Goal: Information Seeking & Learning: Find specific fact

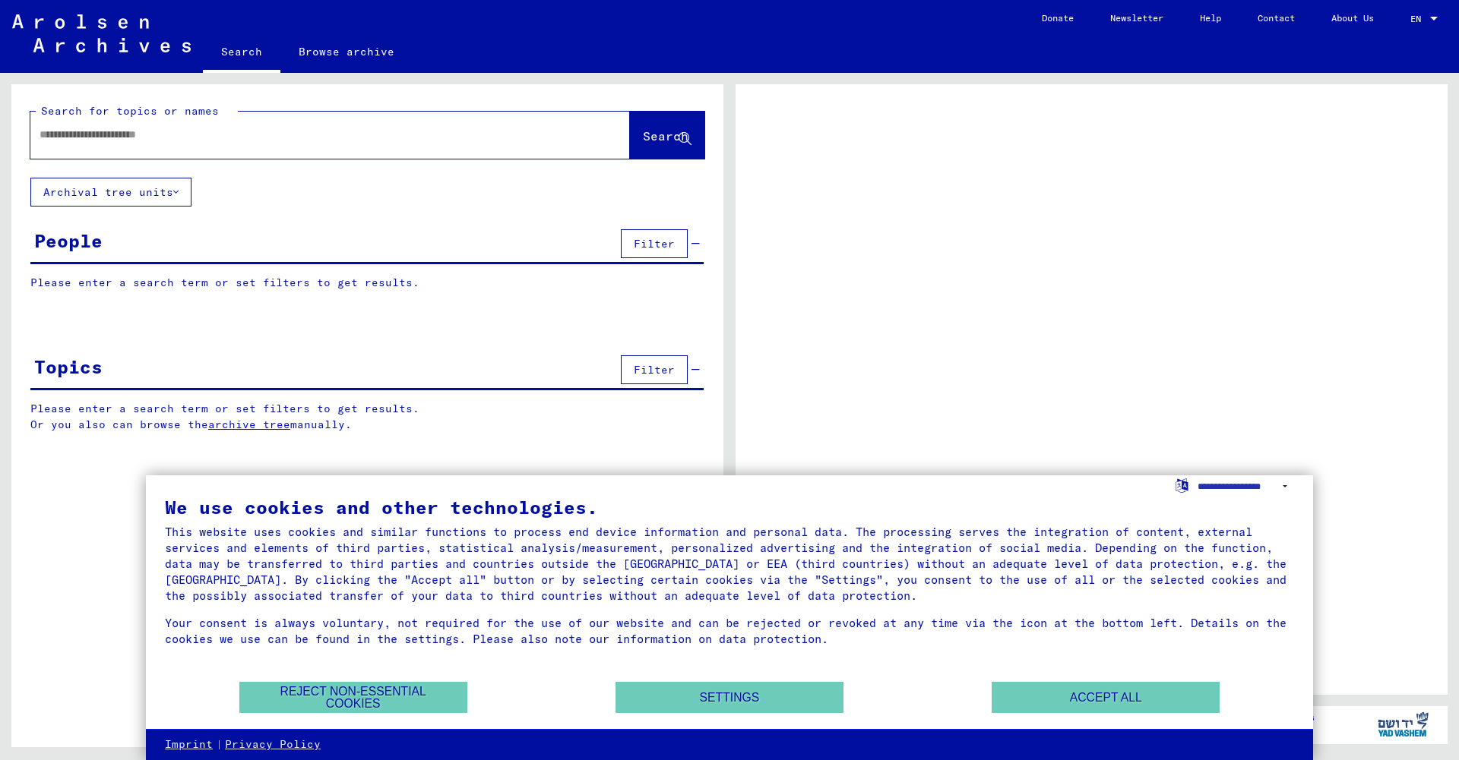
click at [104, 134] on input "text" at bounding box center [317, 135] width 554 height 16
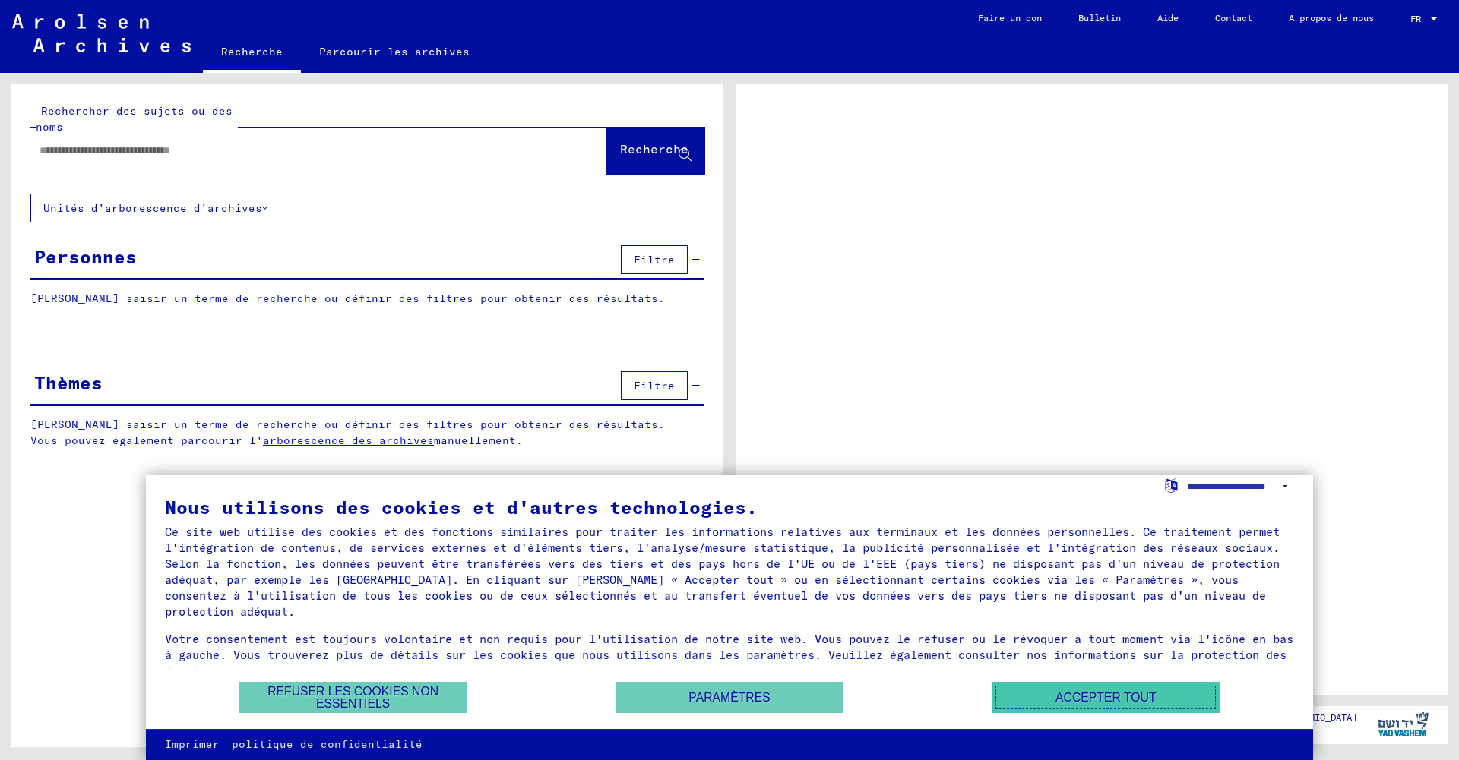
click at [1080, 697] on font "Accepter tout" at bounding box center [1105, 697] width 100 height 13
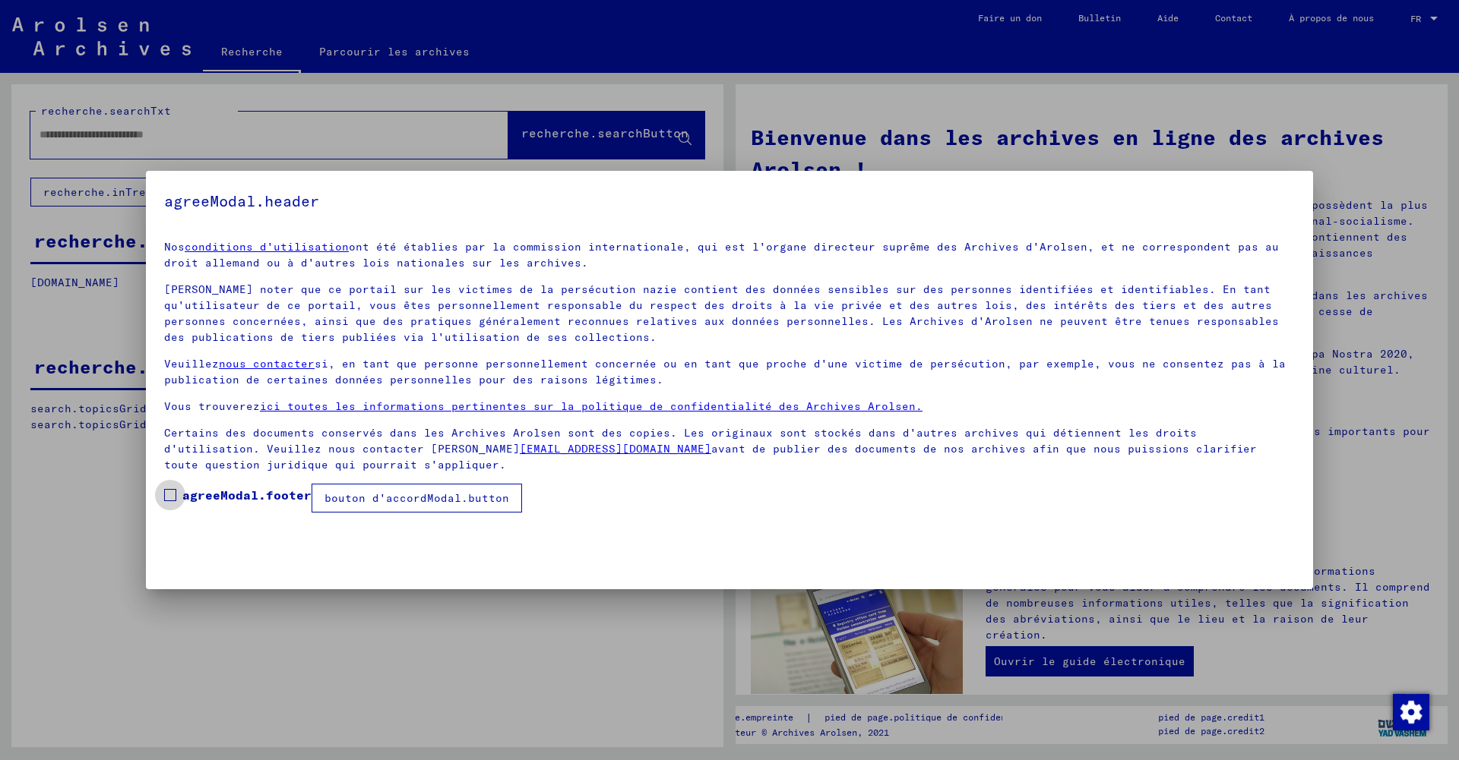
click at [172, 492] on span at bounding box center [170, 495] width 12 height 12
click at [371, 495] on font "bouton d'accordModal.button" at bounding box center [416, 499] width 185 height 14
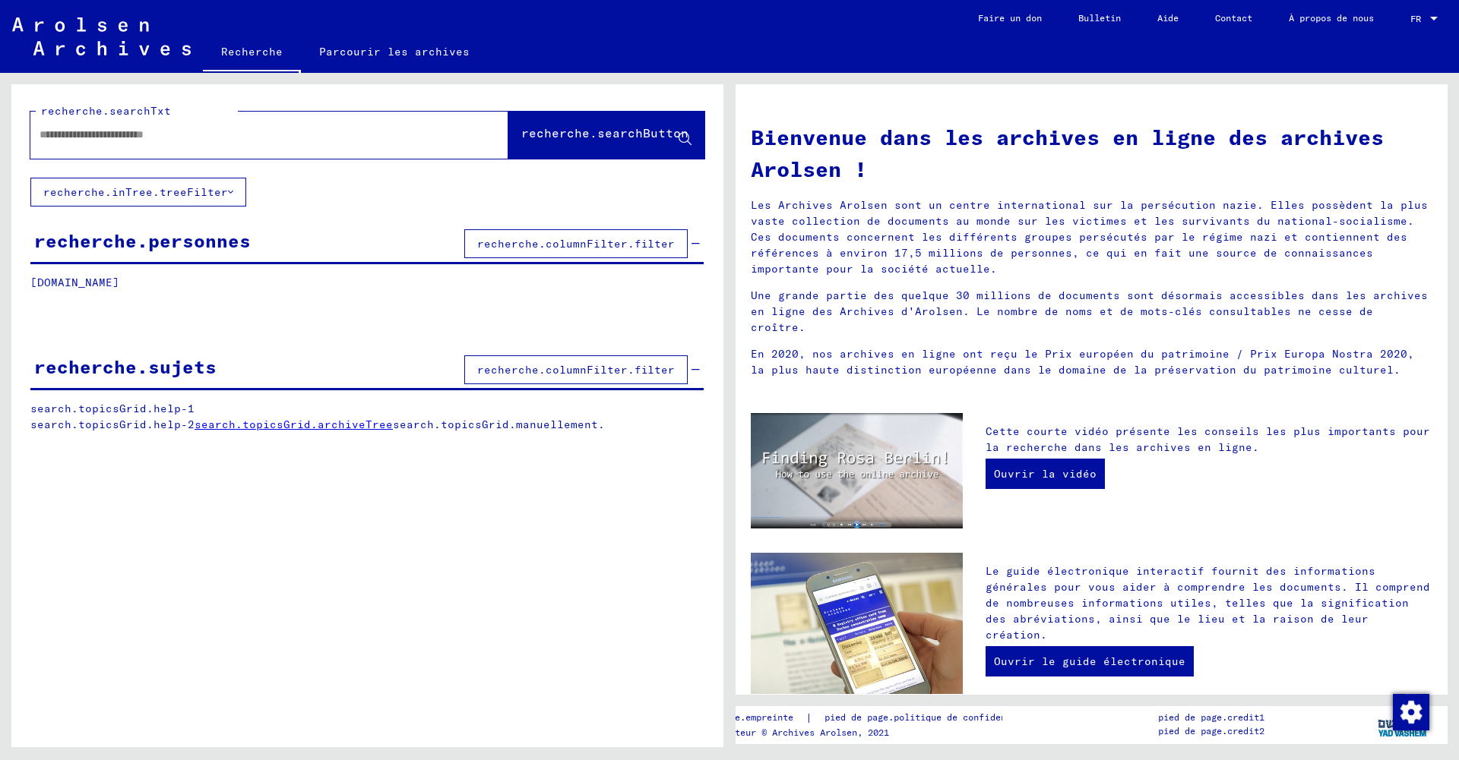
click at [227, 133] on input "text" at bounding box center [251, 135] width 423 height 16
type input "**********"
click at [595, 131] on font "recherche.searchButton" at bounding box center [604, 132] width 167 height 15
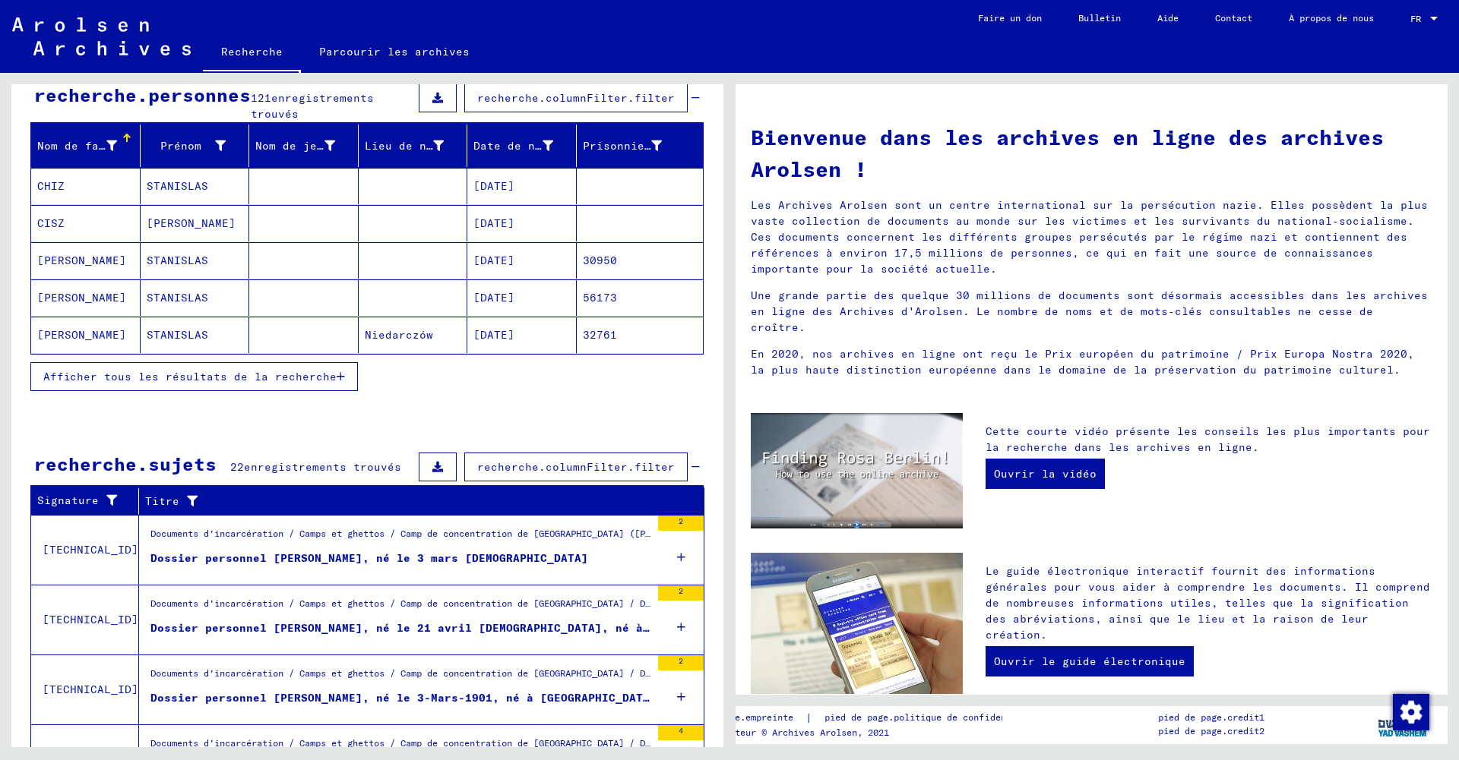
scroll to position [147, 0]
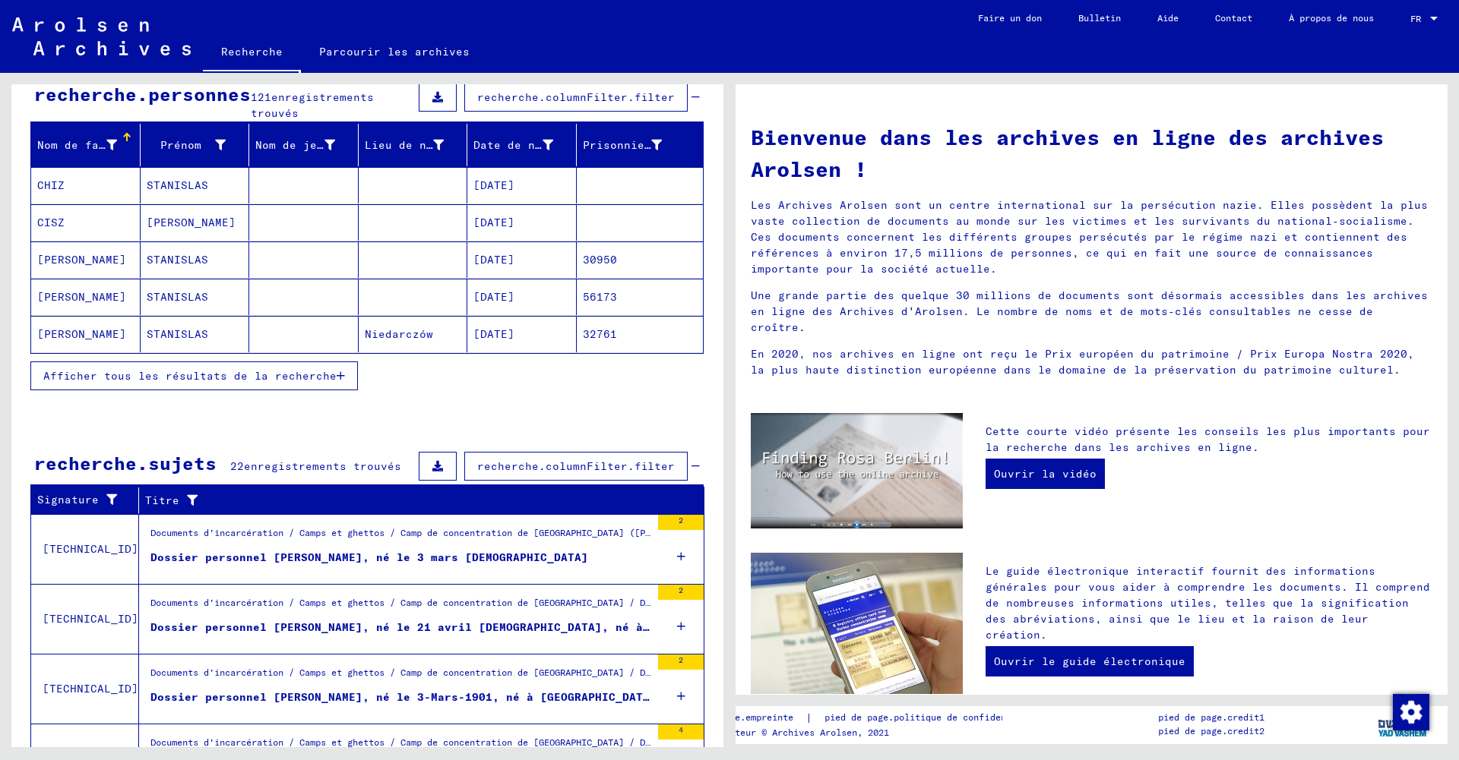
click at [208, 371] on font "Afficher tous les résultats de la recherche" at bounding box center [189, 376] width 293 height 14
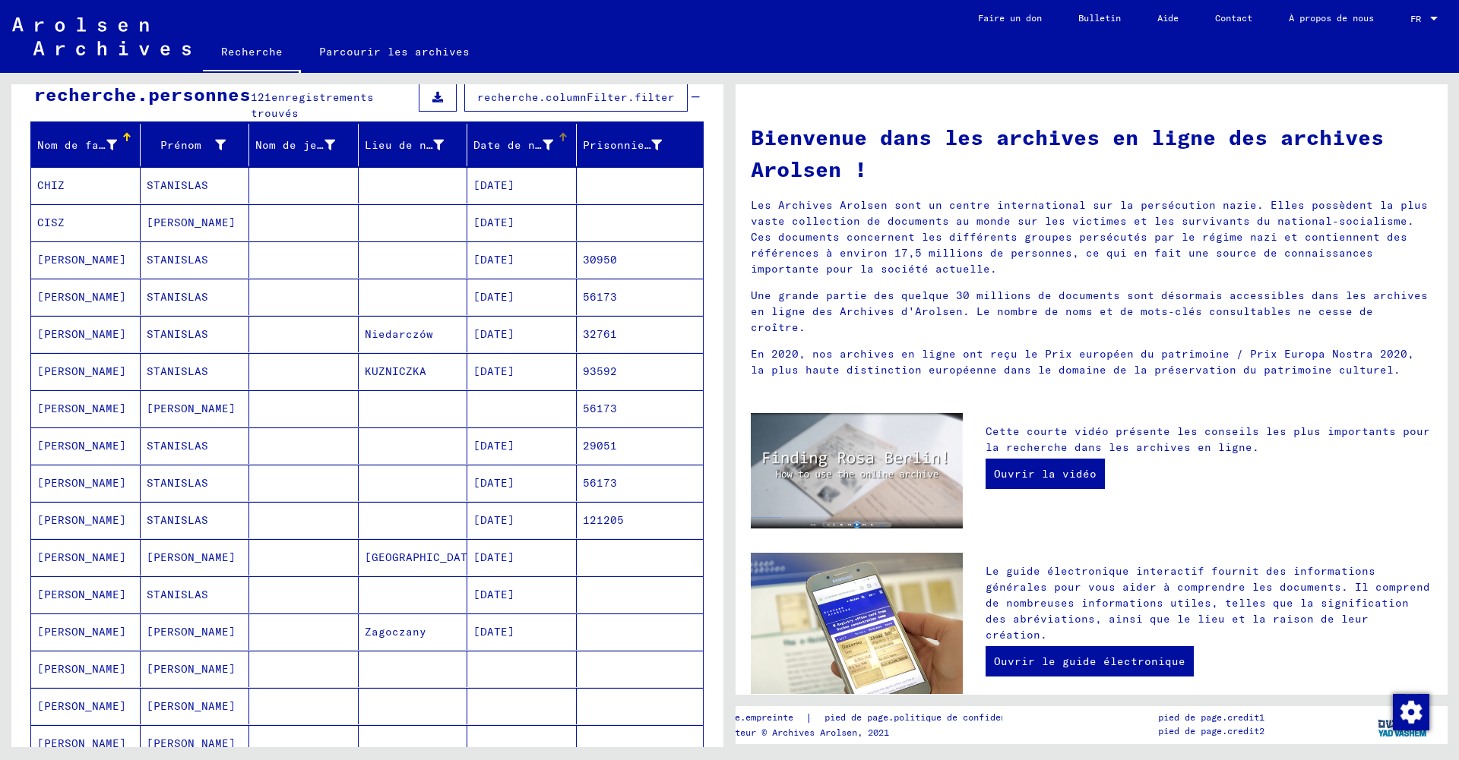
click at [547, 134] on div "Date de naissance" at bounding box center [524, 145] width 103 height 24
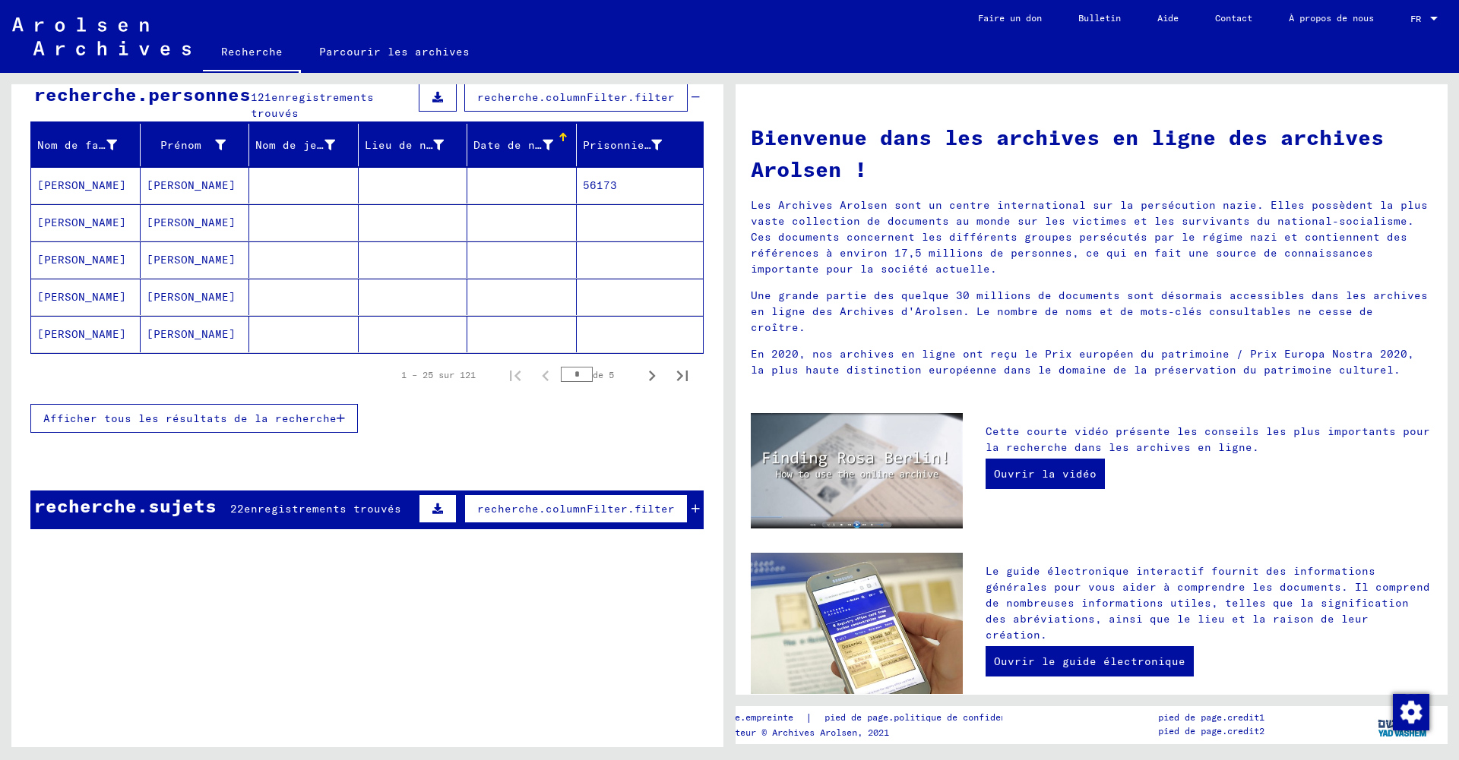
click at [549, 135] on div "Date de naissance" at bounding box center [524, 145] width 103 height 24
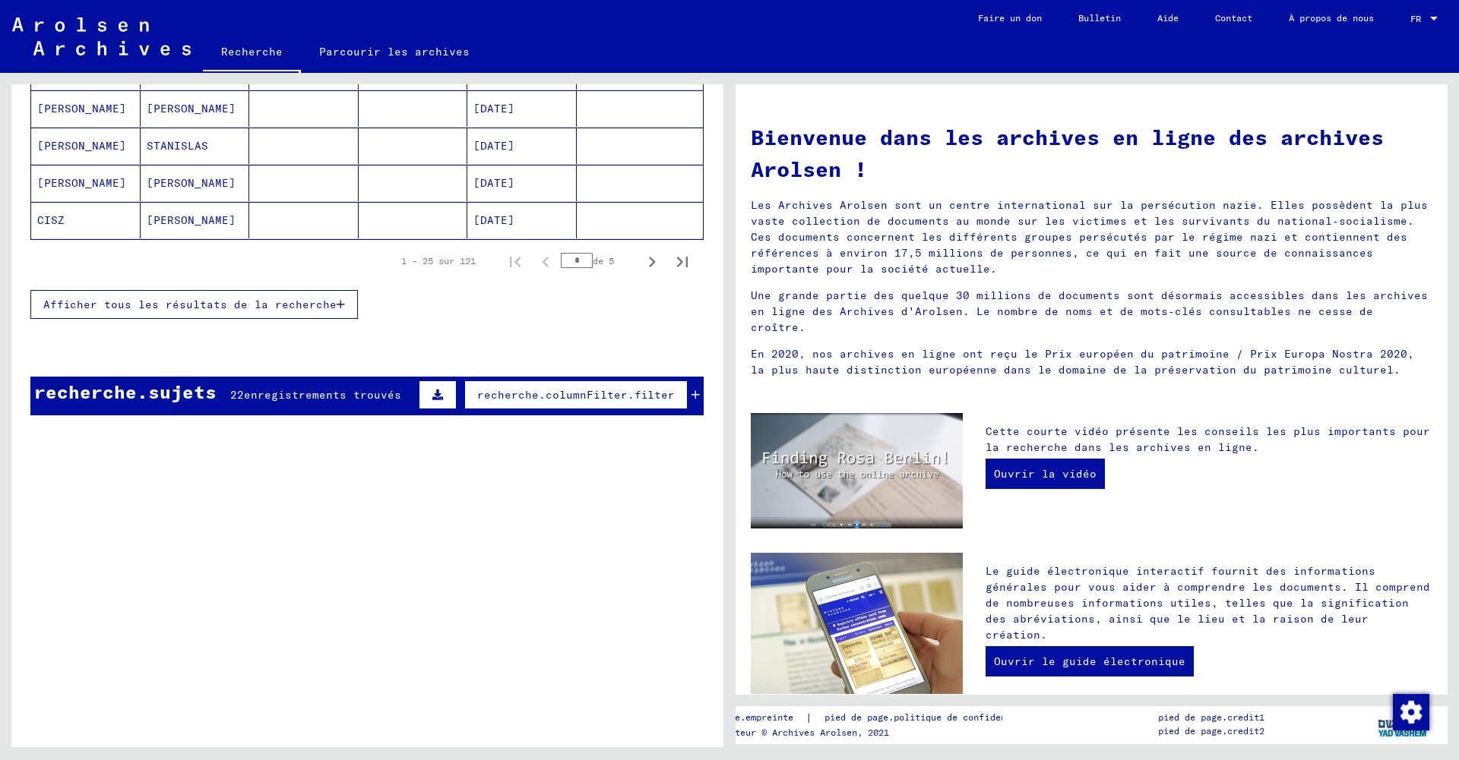
scroll to position [273, 0]
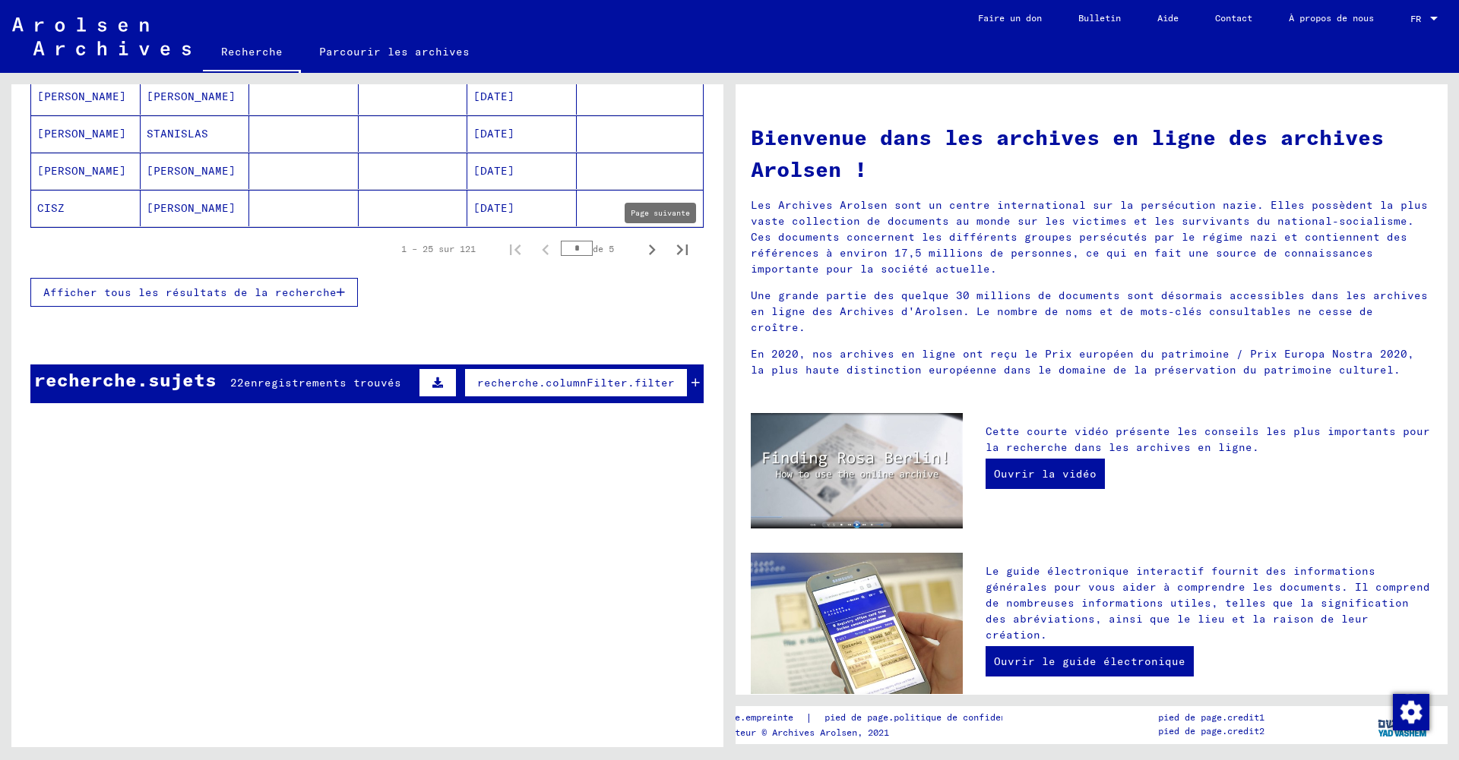
click at [653, 249] on icon "Page suivante" at bounding box center [652, 250] width 7 height 11
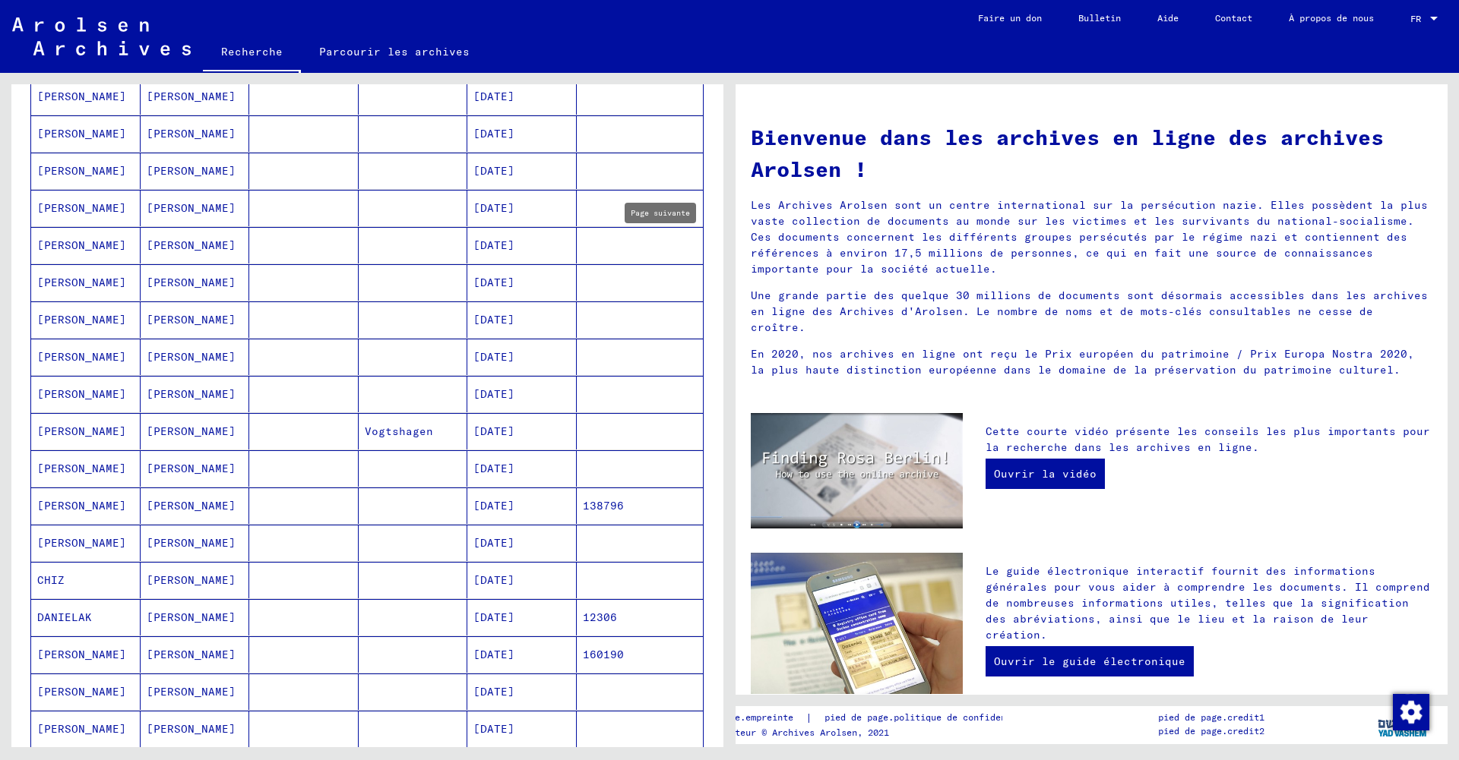
type input "*"
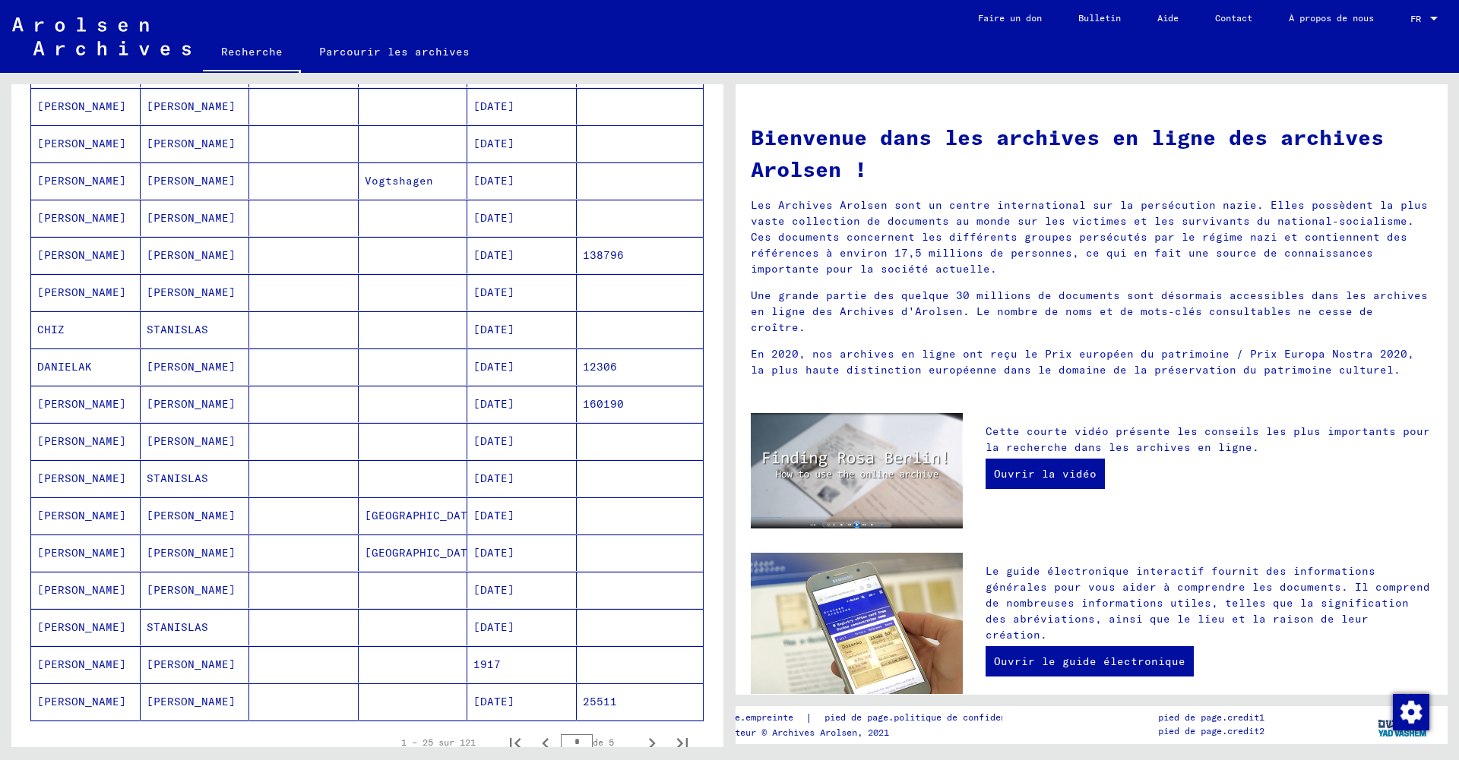
scroll to position [524, 0]
click at [72, 431] on mat-cell "[PERSON_NAME]" at bounding box center [85, 440] width 109 height 36
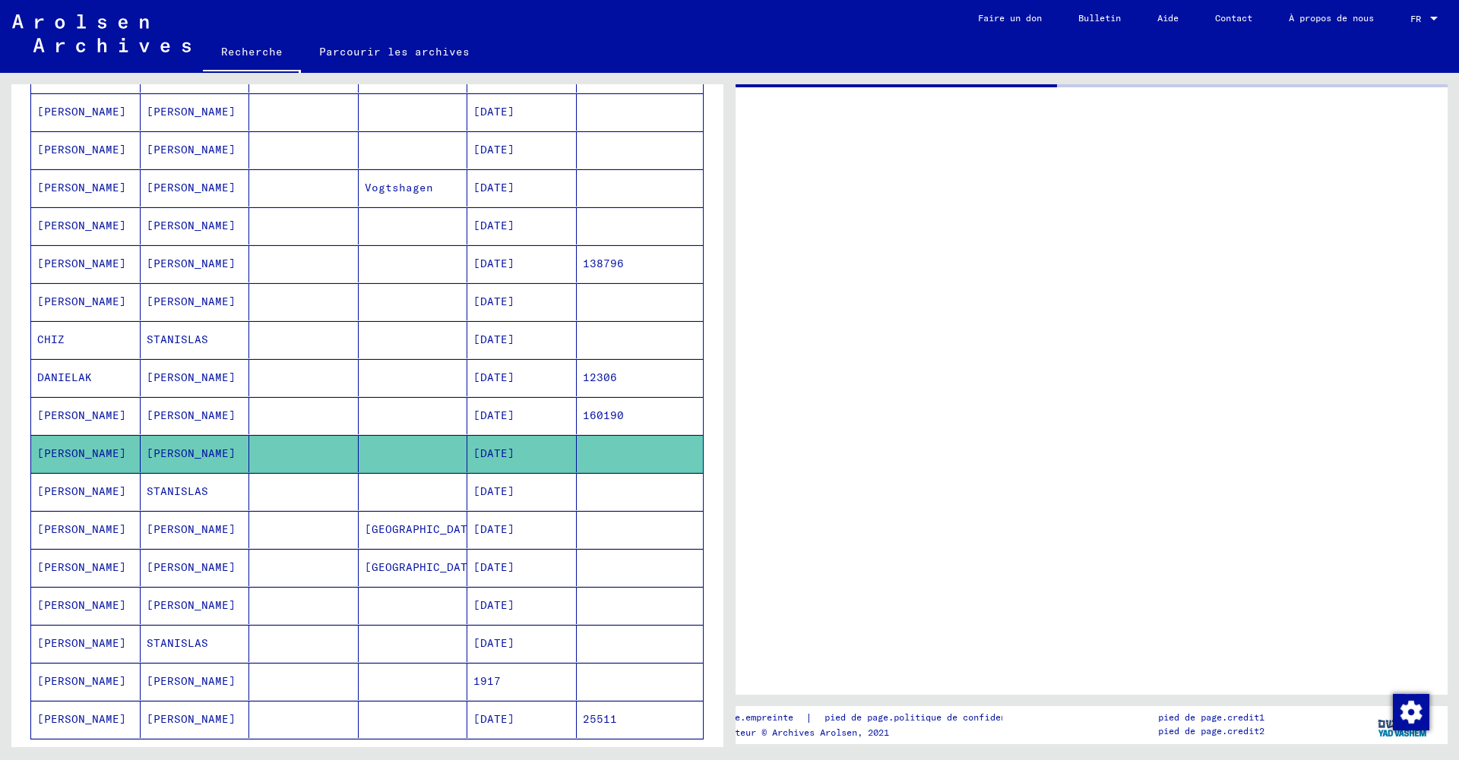
scroll to position [530, 0]
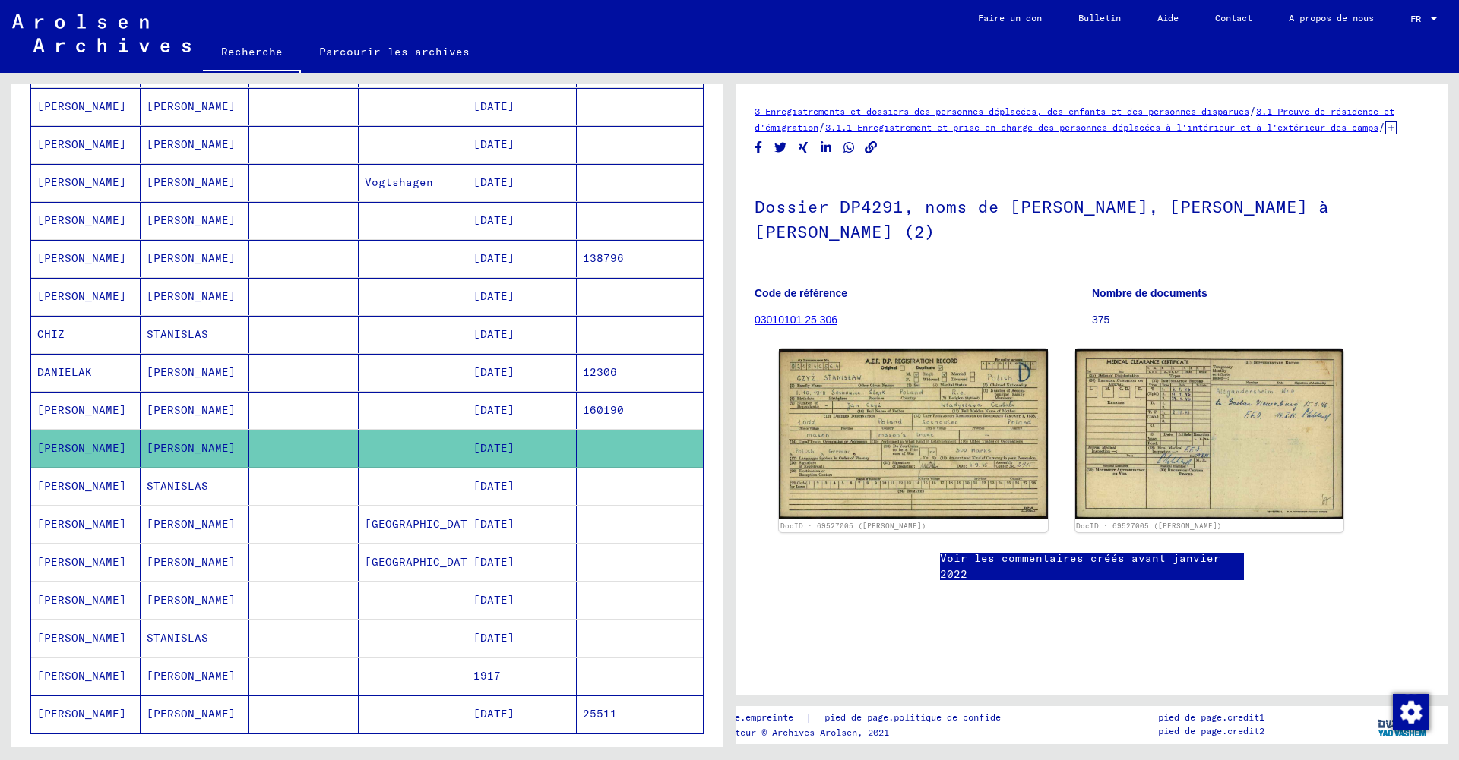
click at [52, 480] on font "[PERSON_NAME]" at bounding box center [81, 486] width 89 height 14
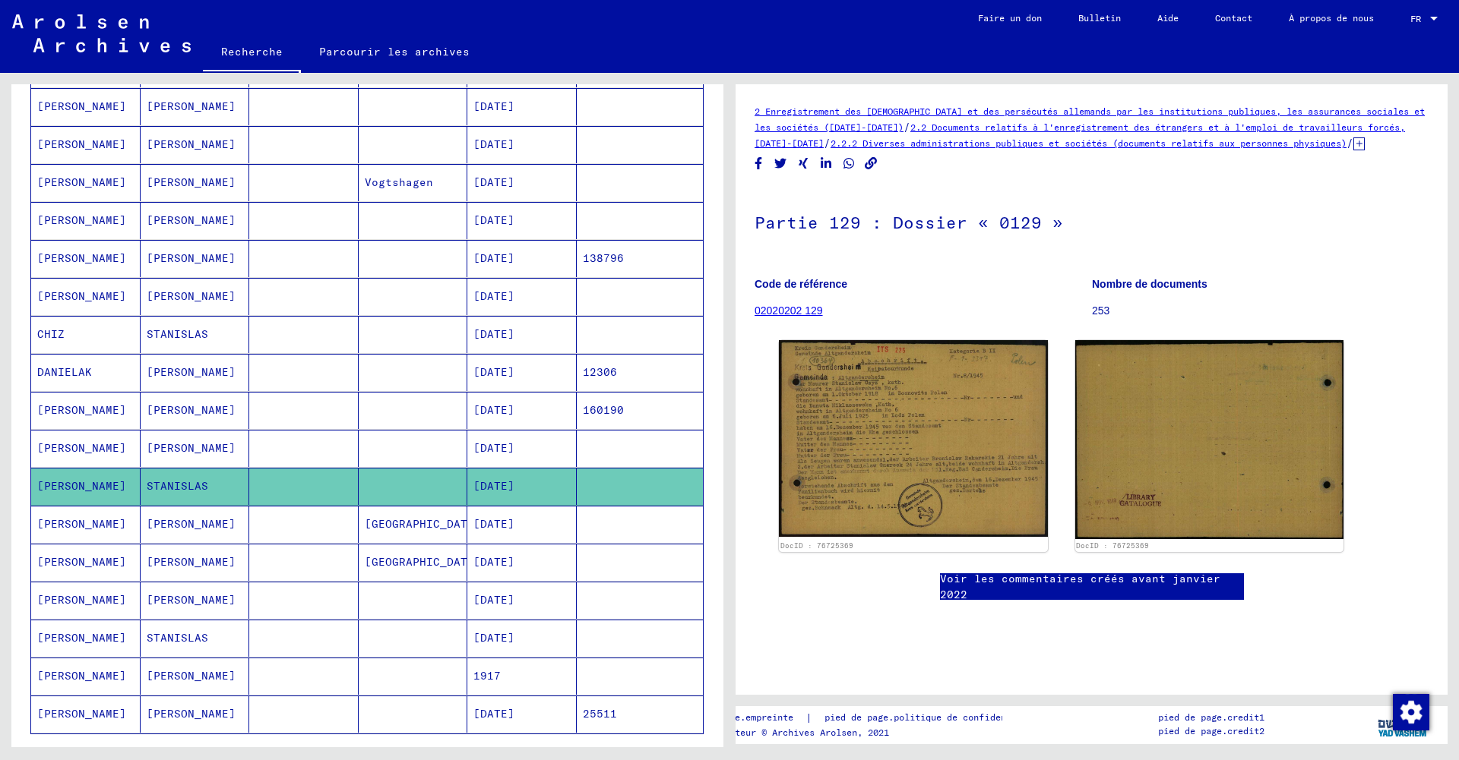
click at [58, 518] on font "[PERSON_NAME]" at bounding box center [81, 524] width 89 height 14
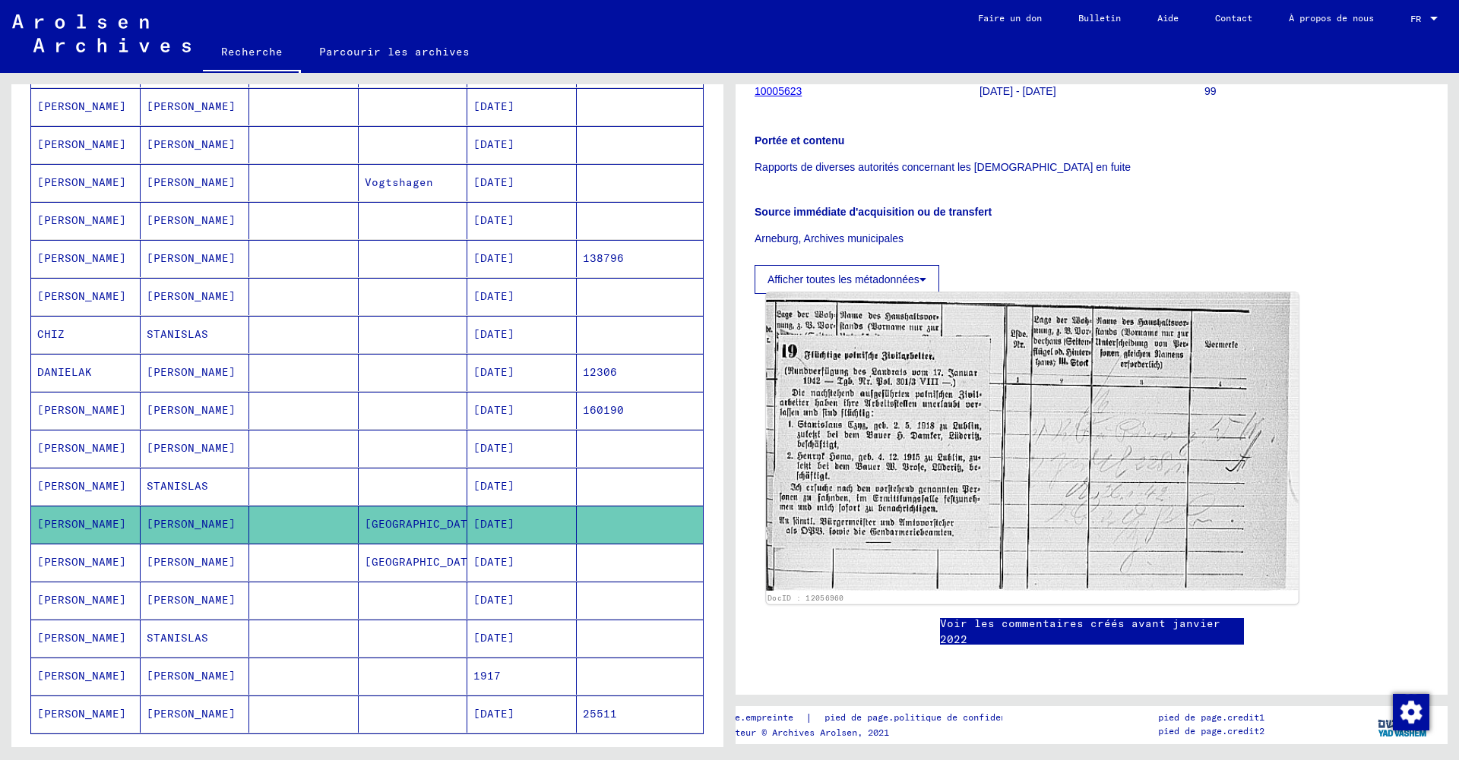
scroll to position [251, 0]
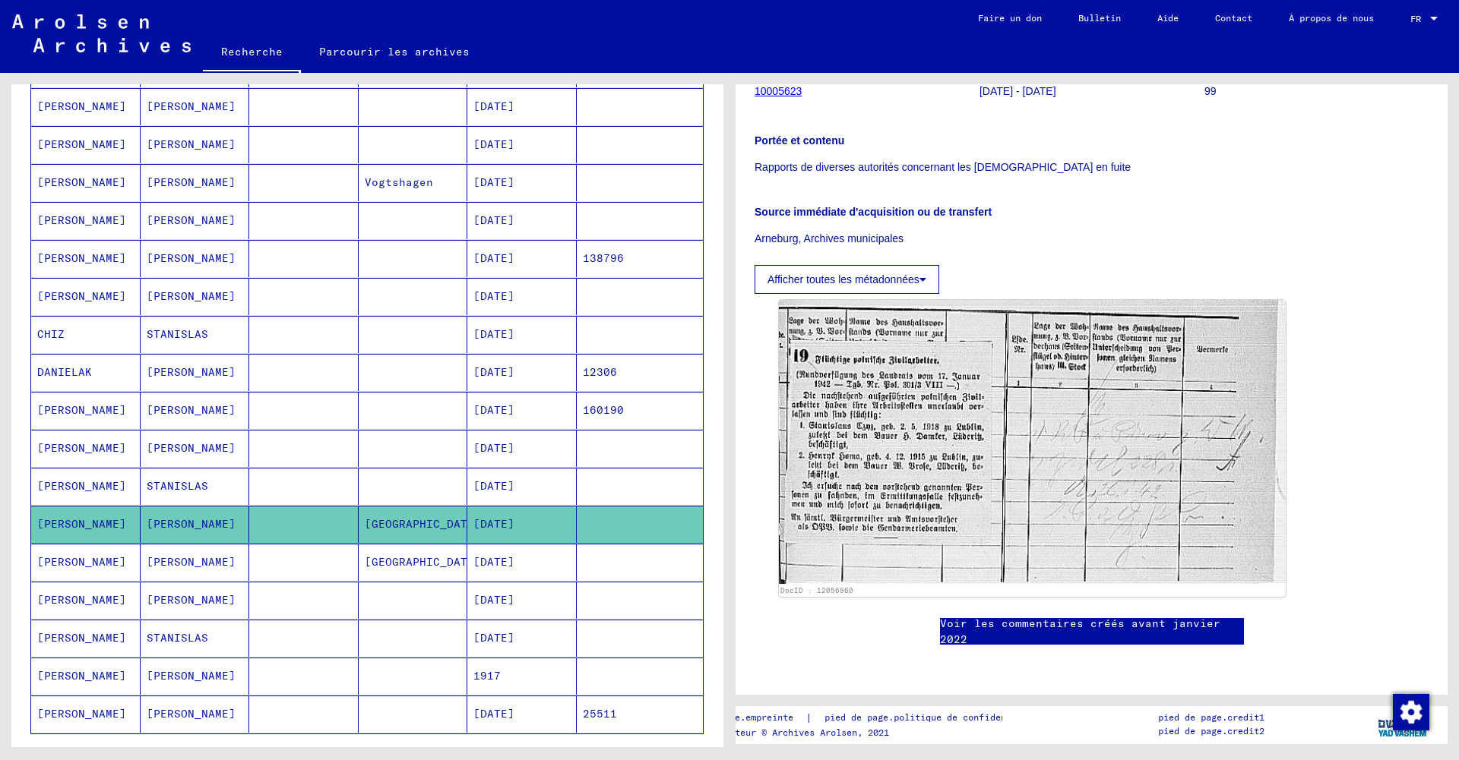
click at [70, 554] on mat-cell "[PERSON_NAME]" at bounding box center [85, 562] width 109 height 37
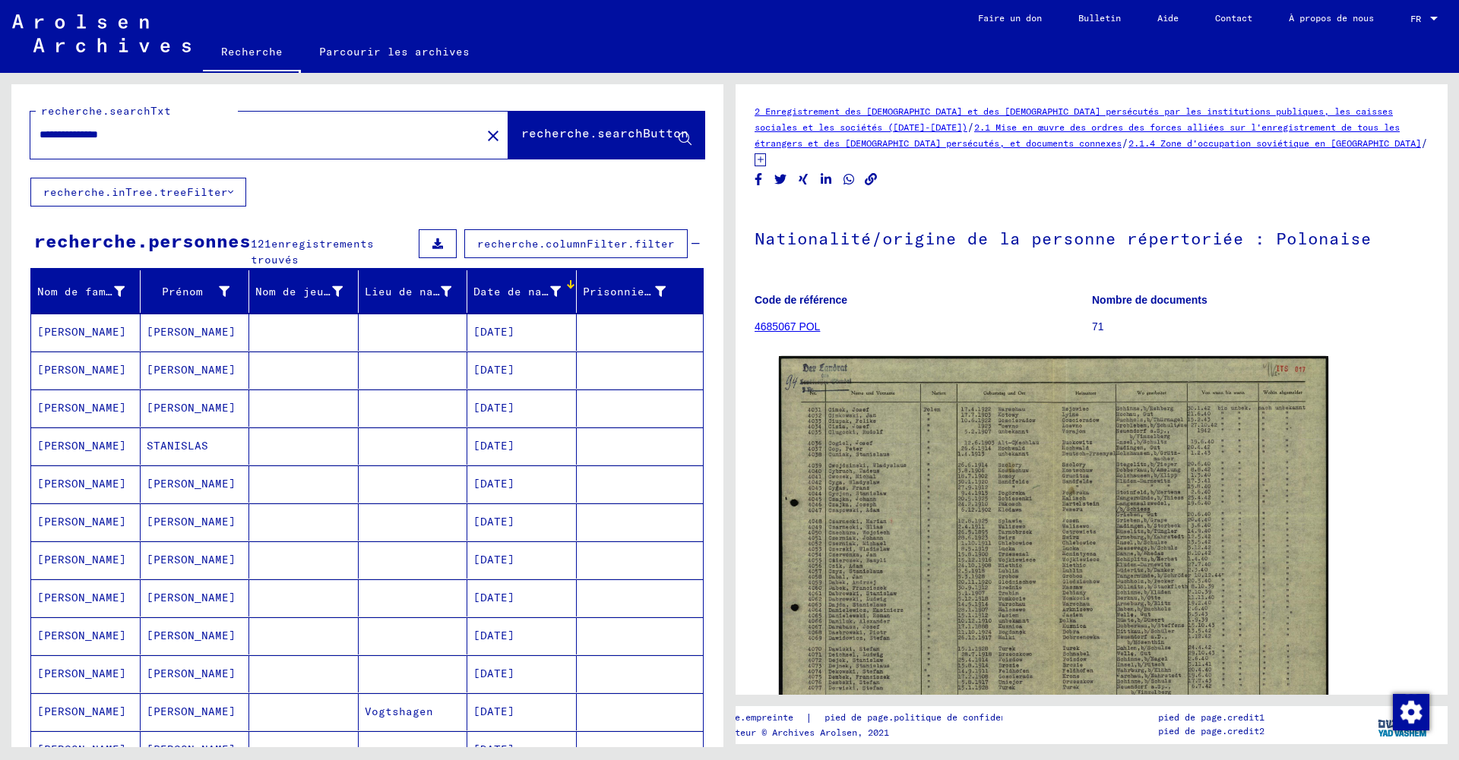
drag, startPoint x: 153, startPoint y: 134, endPoint x: 97, endPoint y: 127, distance: 56.6
click at [74, 131] on input "**********" at bounding box center [256, 135] width 432 height 16
type input "**********"
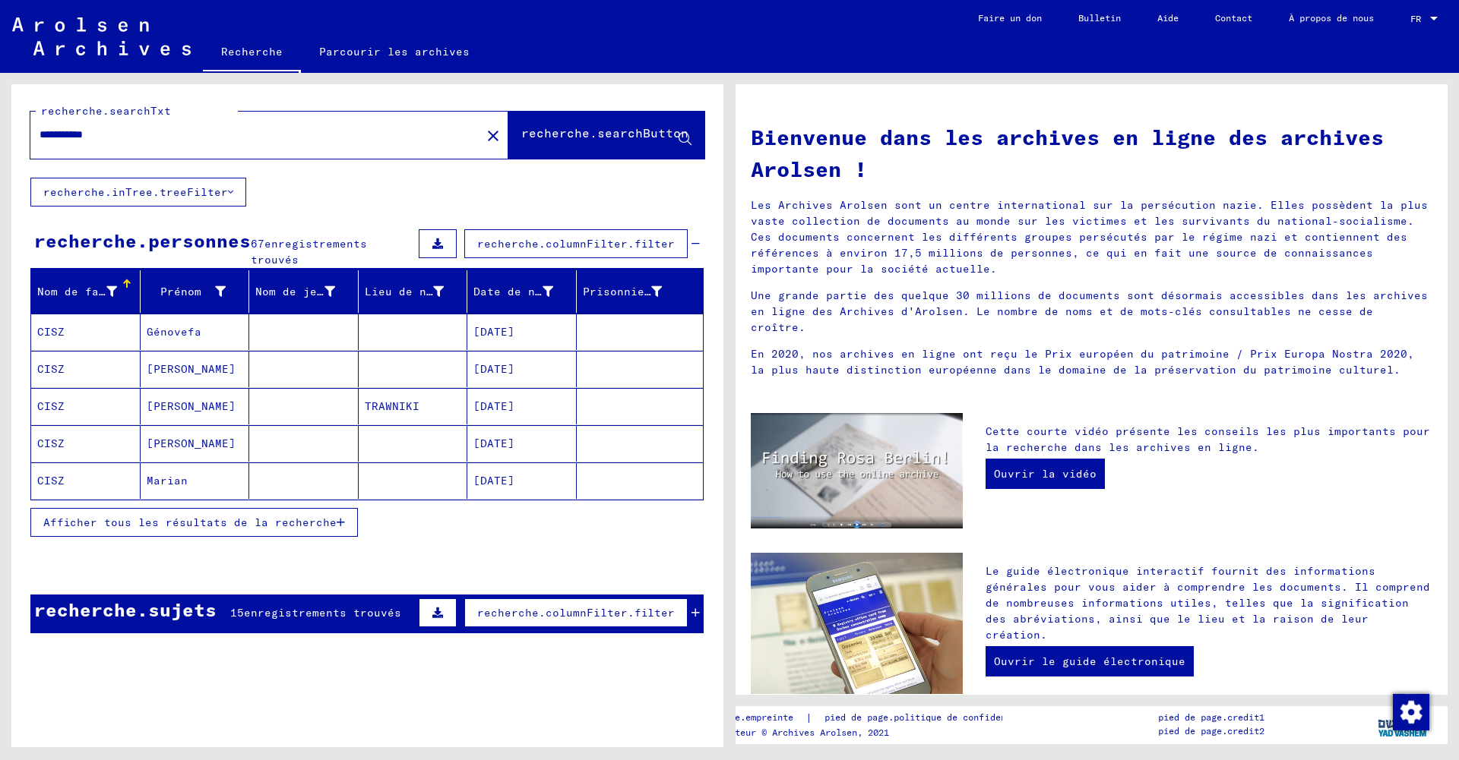
click at [225, 516] on font "Afficher tous les résultats de la recherche" at bounding box center [189, 523] width 293 height 14
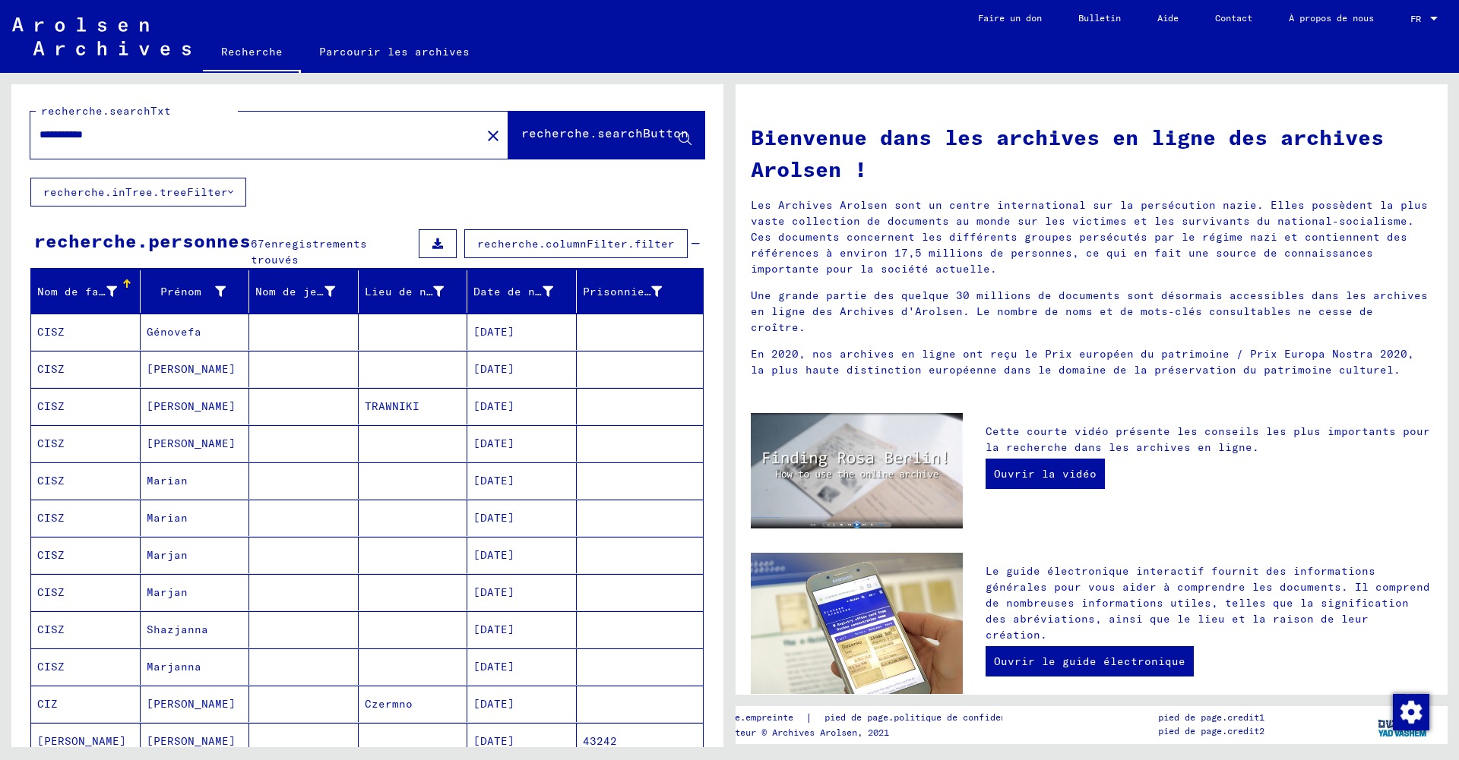
scroll to position [8, 0]
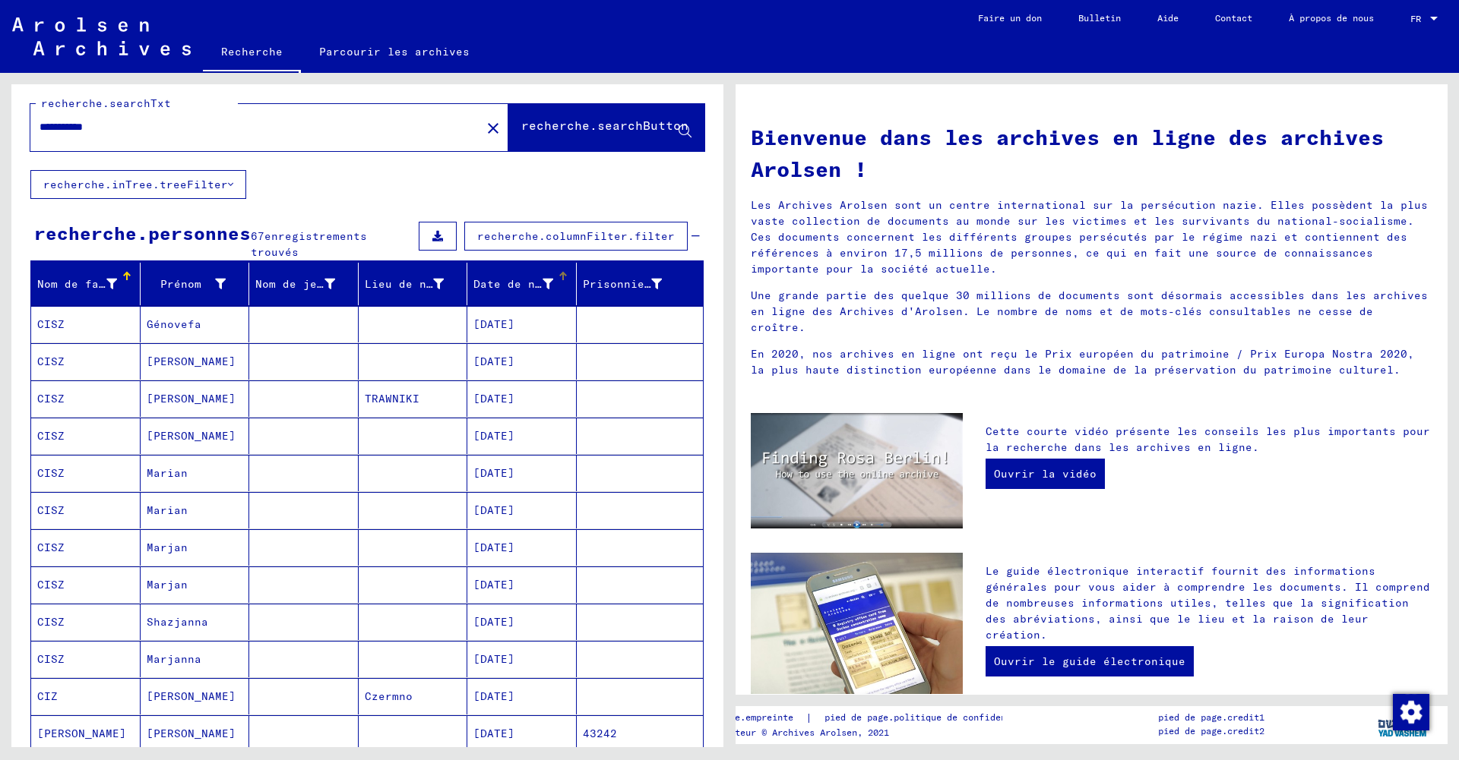
click at [548, 277] on font "Date de naissance" at bounding box center [531, 284] width 116 height 14
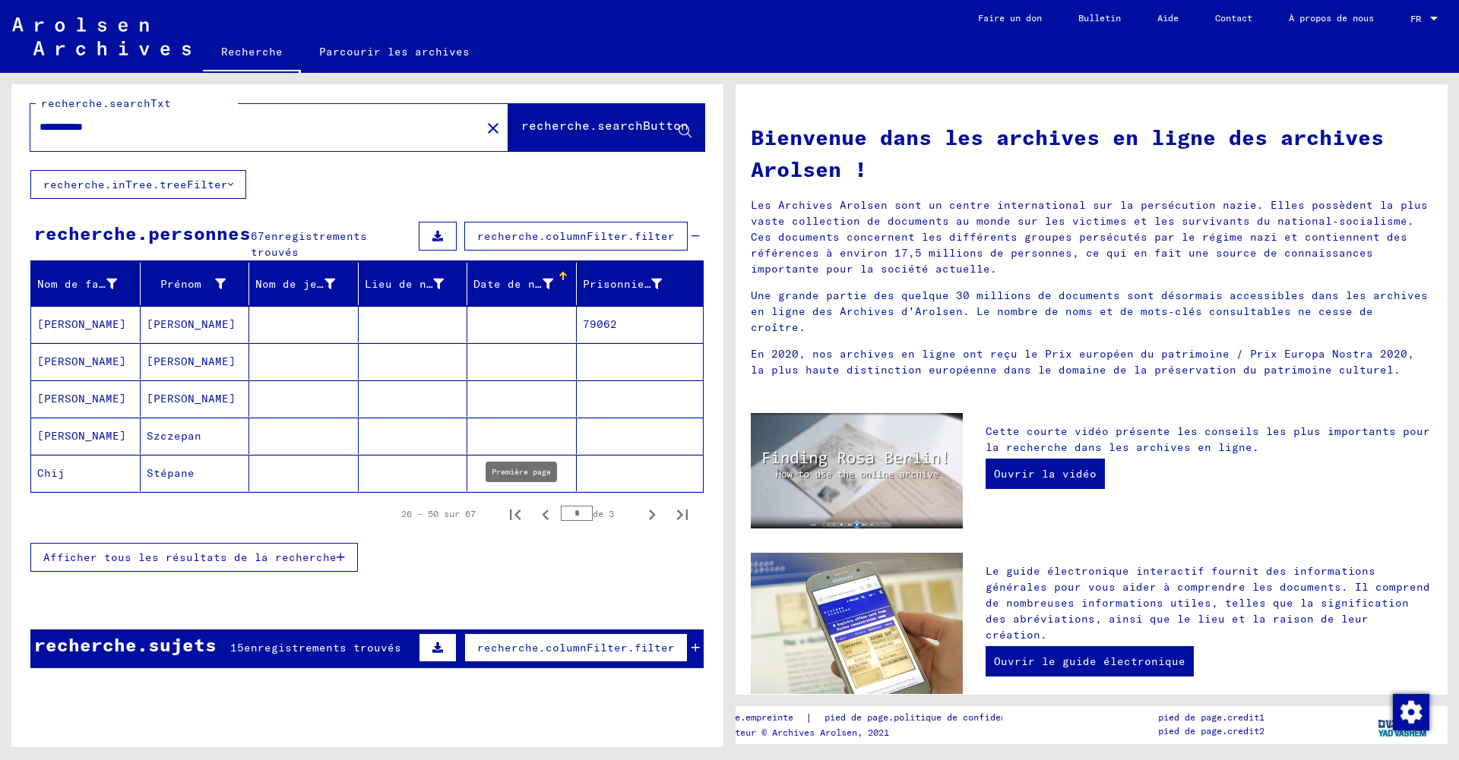
click at [518, 509] on icon "Première page" at bounding box center [514, 514] width 21 height 21
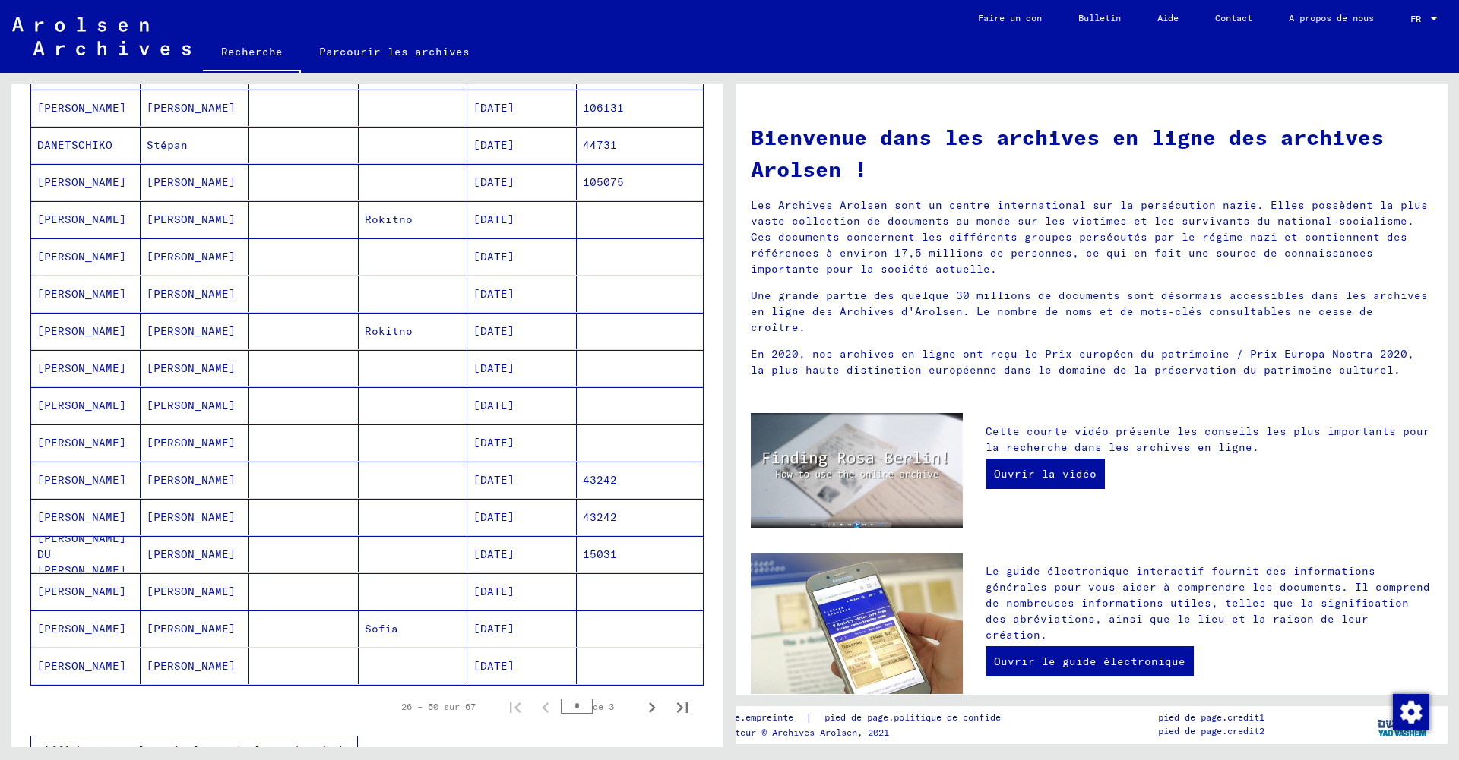
scroll to position [908, 0]
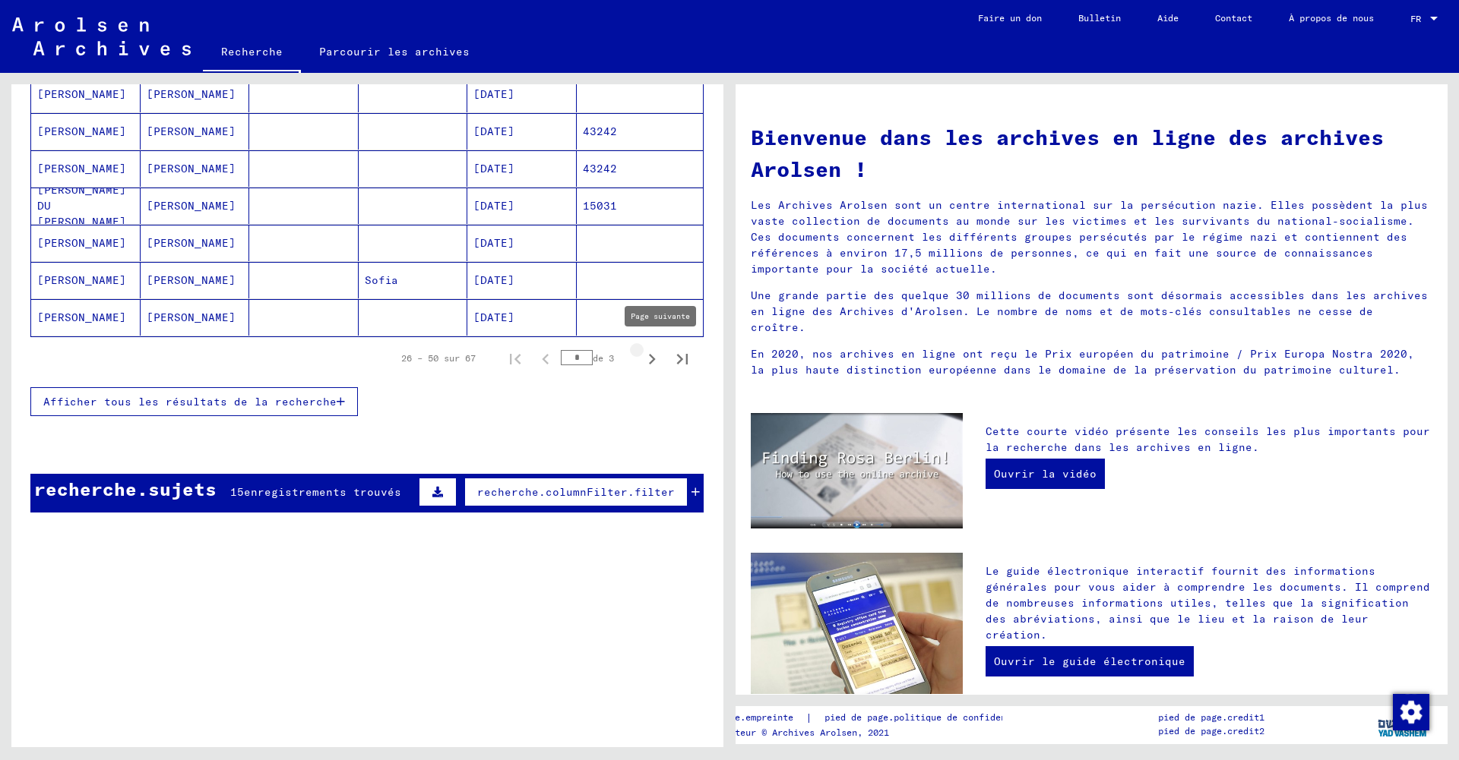
click at [649, 352] on icon "Page suivante" at bounding box center [651, 359] width 21 height 21
type input "*"
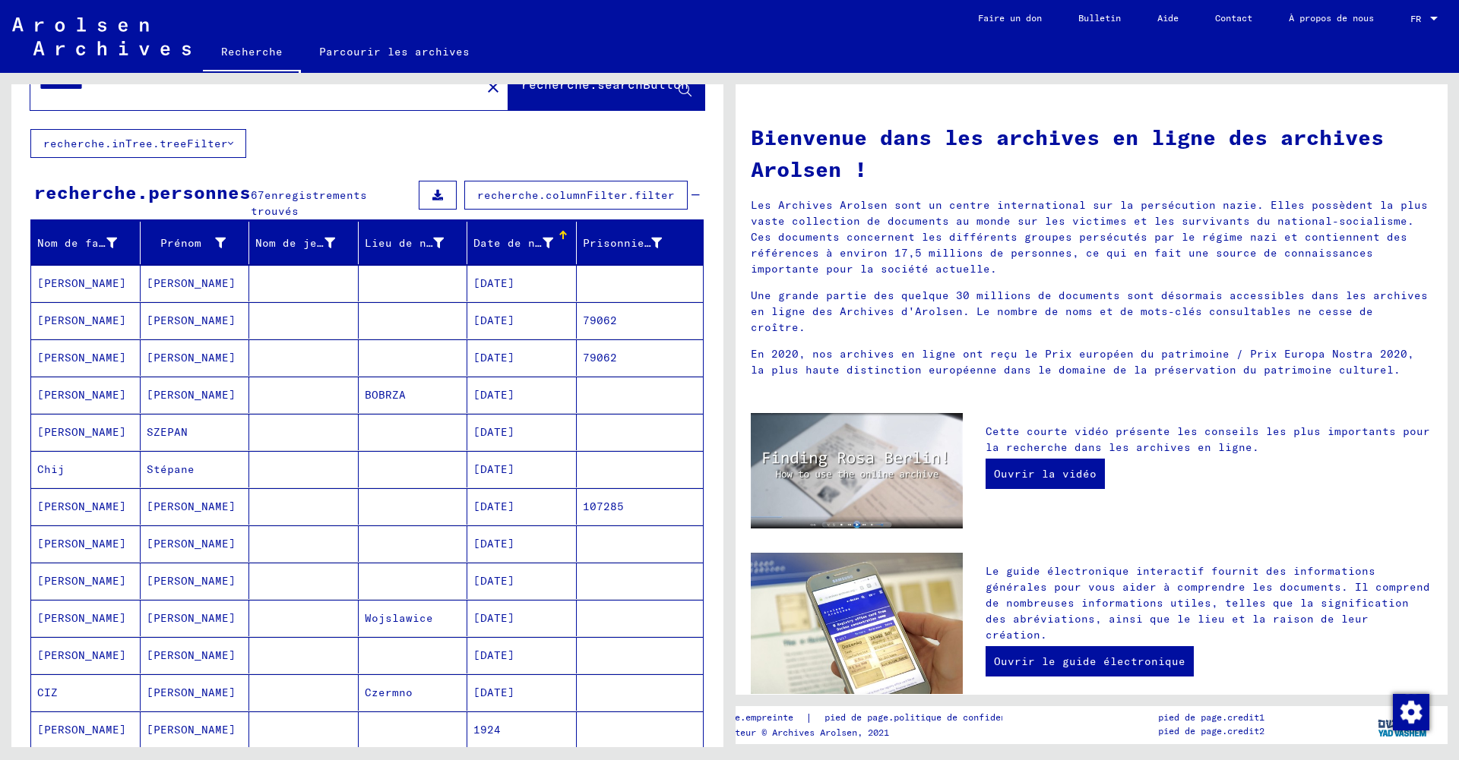
scroll to position [0, 0]
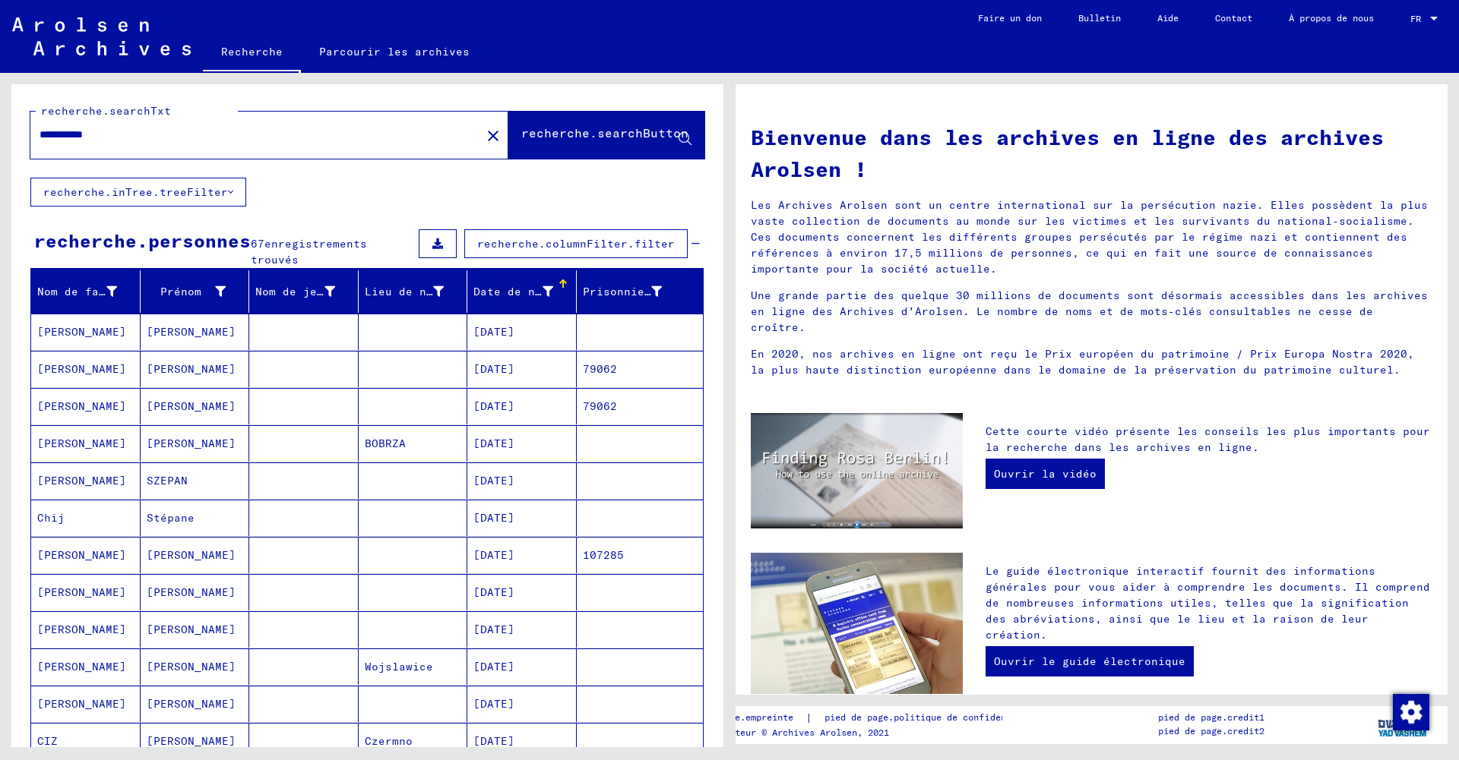
click at [145, 133] on input "**********" at bounding box center [251, 135] width 423 height 16
click at [527, 130] on font "recherche.searchButton" at bounding box center [604, 132] width 167 height 15
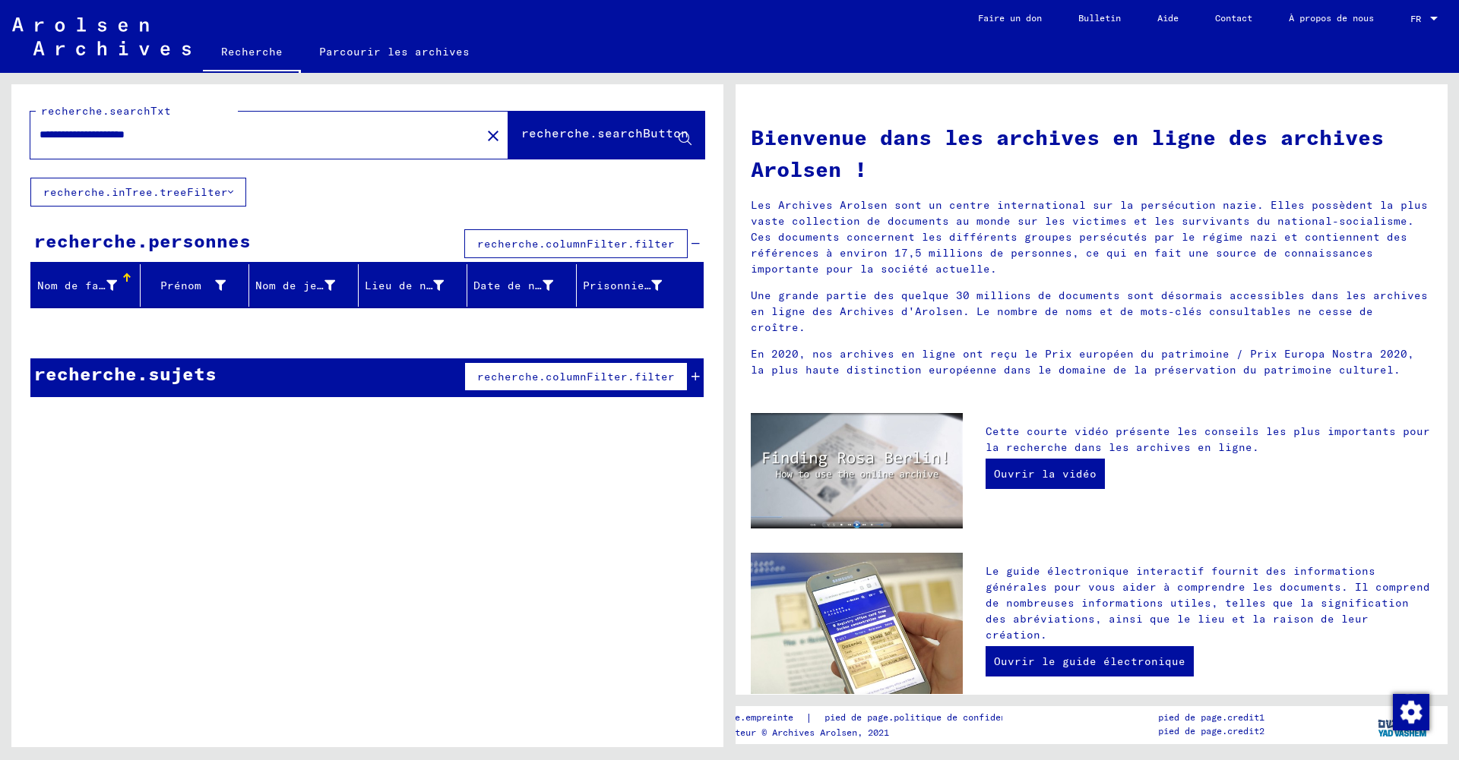
drag, startPoint x: 198, startPoint y: 134, endPoint x: 403, endPoint y: 144, distance: 205.4
click at [13, 128] on div "**********" at bounding box center [367, 130] width 712 height 93
type input "**********"
click at [549, 125] on font "recherche.searchButton" at bounding box center [604, 132] width 167 height 15
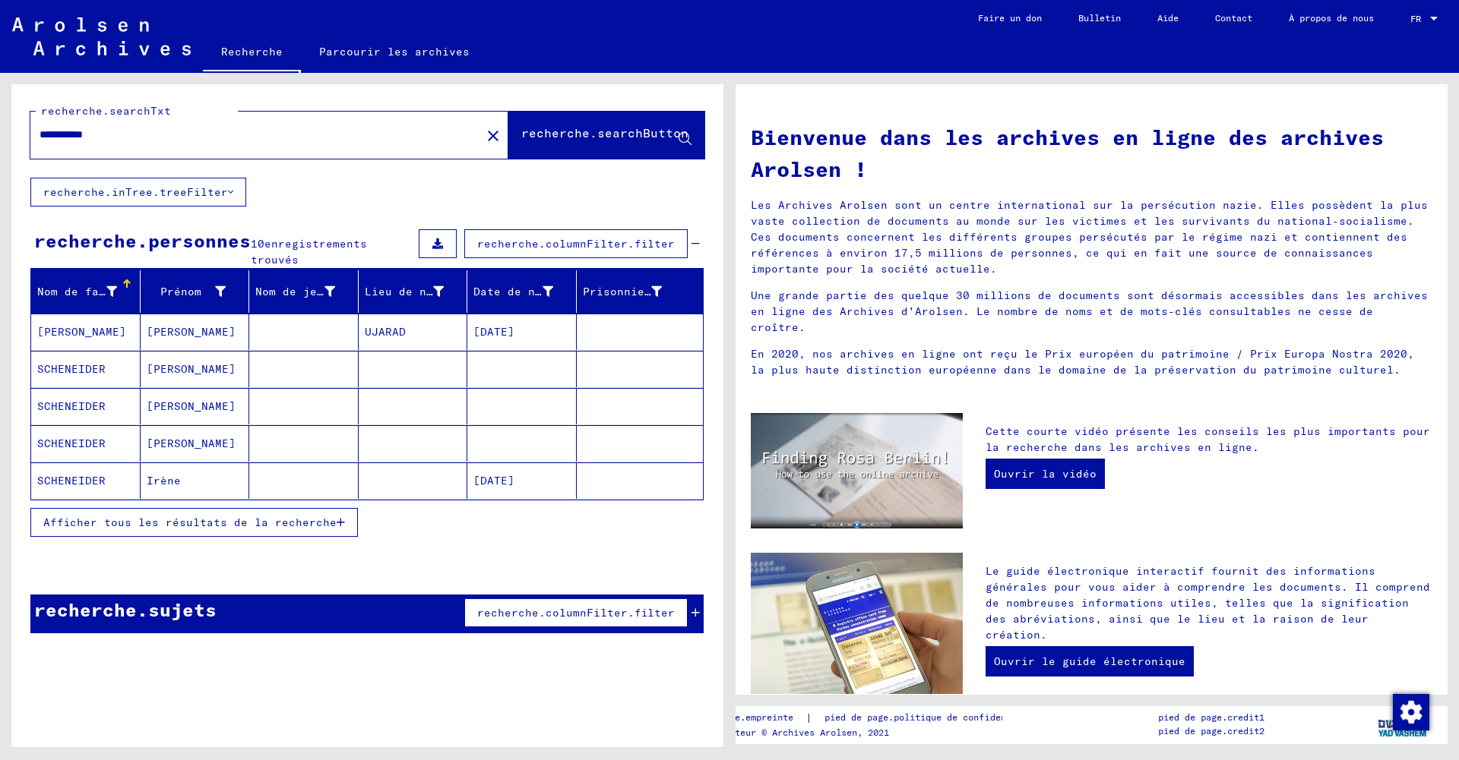
click at [236, 516] on font "Afficher tous les résultats de la recherche" at bounding box center [189, 523] width 293 height 14
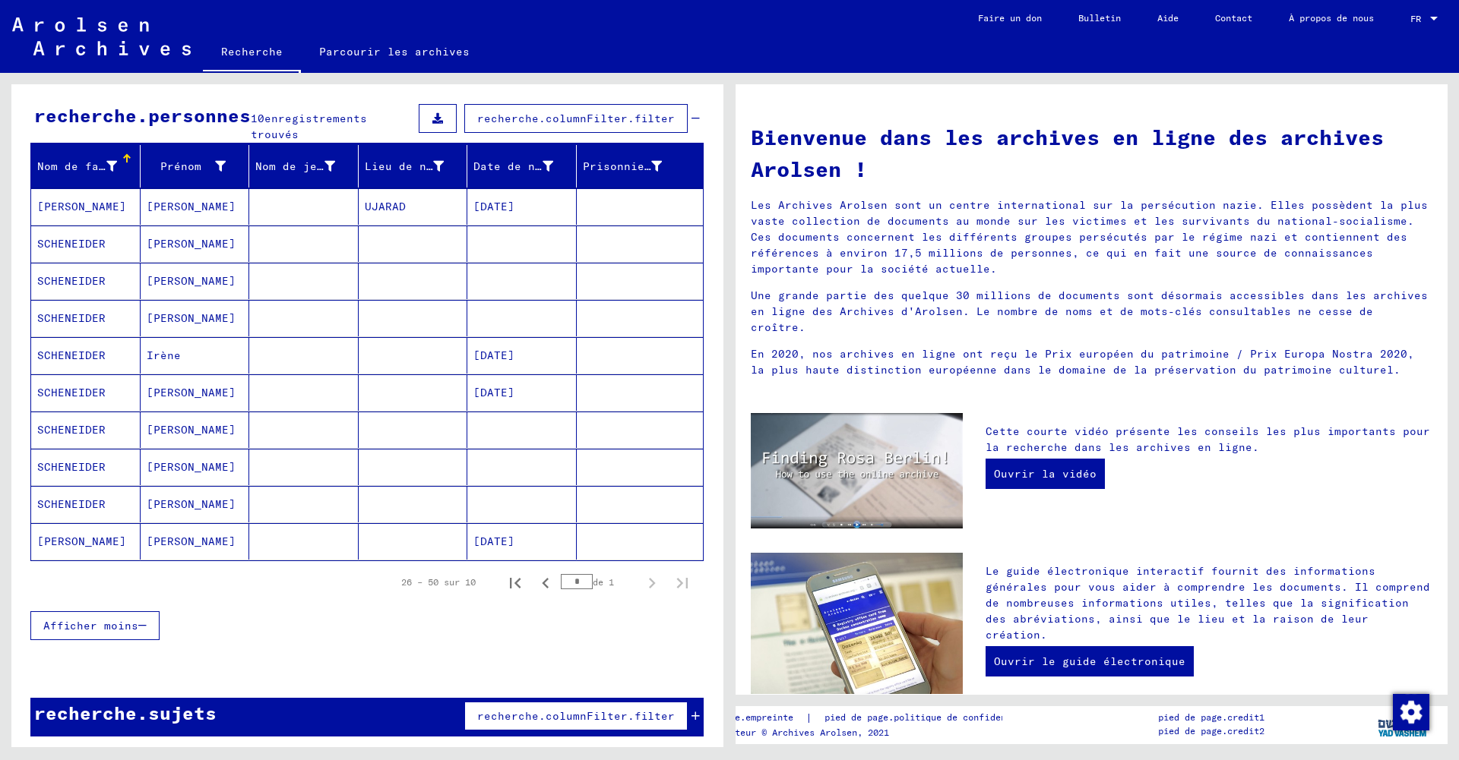
scroll to position [125, 0]
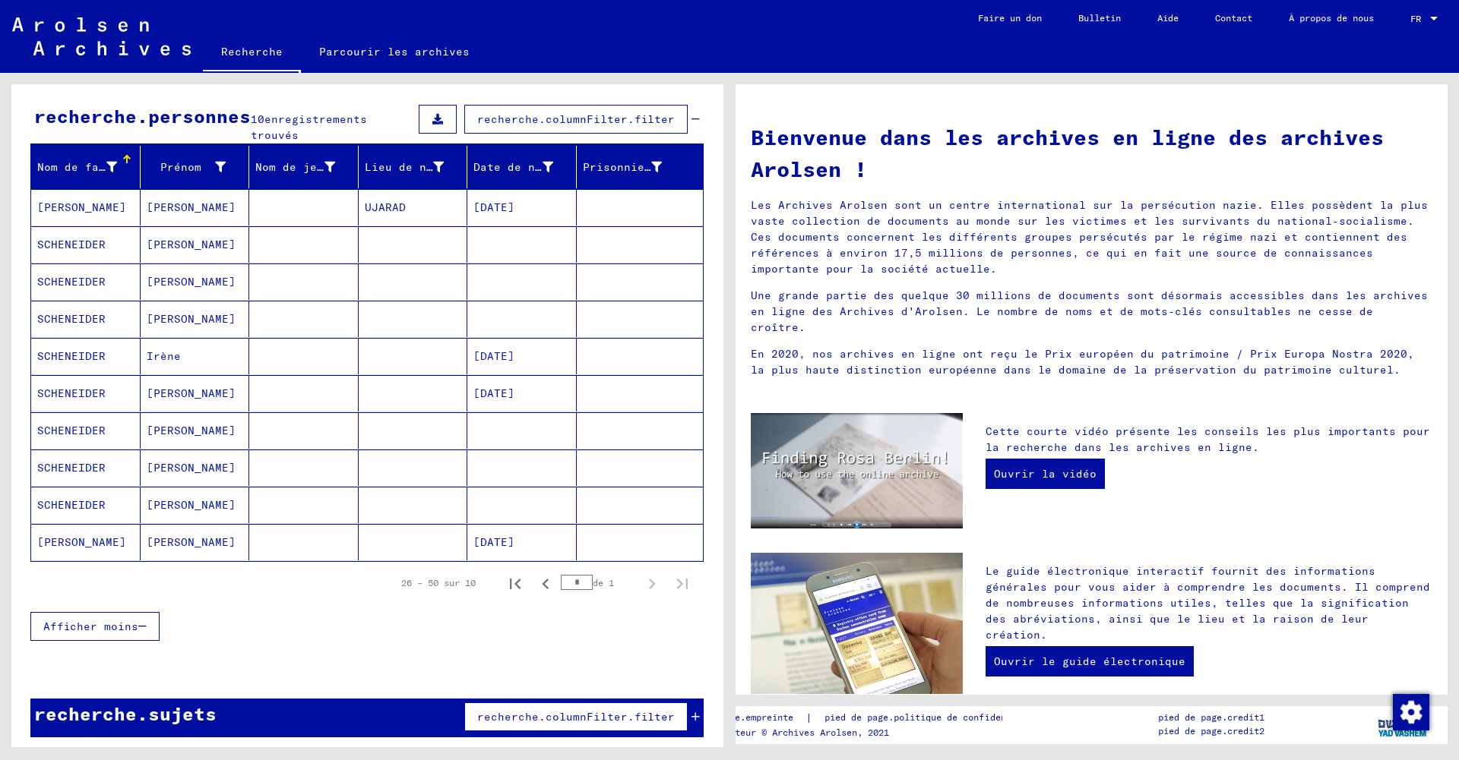
click at [650, 579] on icon "Page suivante" at bounding box center [652, 584] width 7 height 11
click at [547, 576] on icon "Page précédente" at bounding box center [545, 584] width 21 height 21
type input "*"
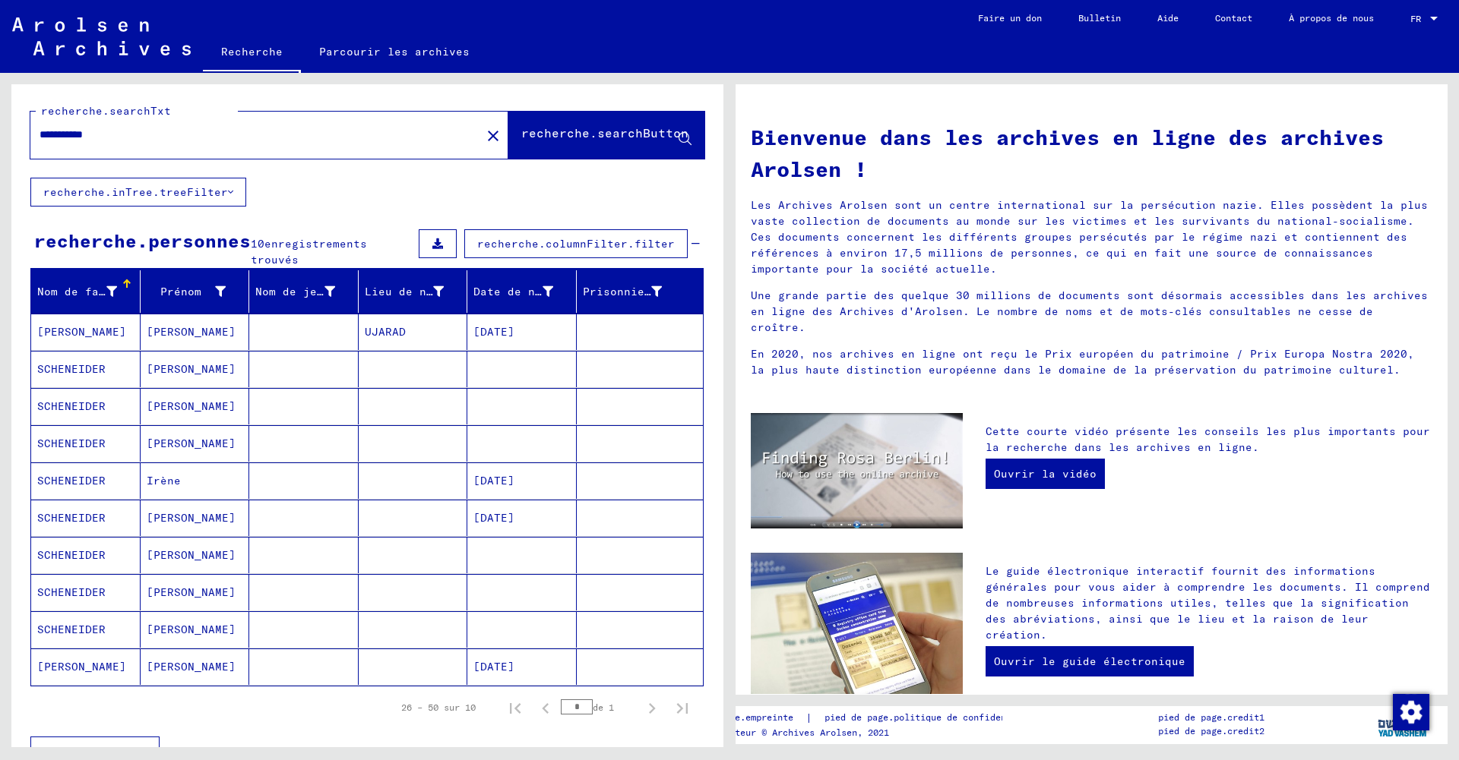
click at [65, 136] on input "**********" at bounding box center [251, 135] width 423 height 16
type input "*********"
click at [577, 128] on font "recherche.searchButton" at bounding box center [604, 132] width 167 height 15
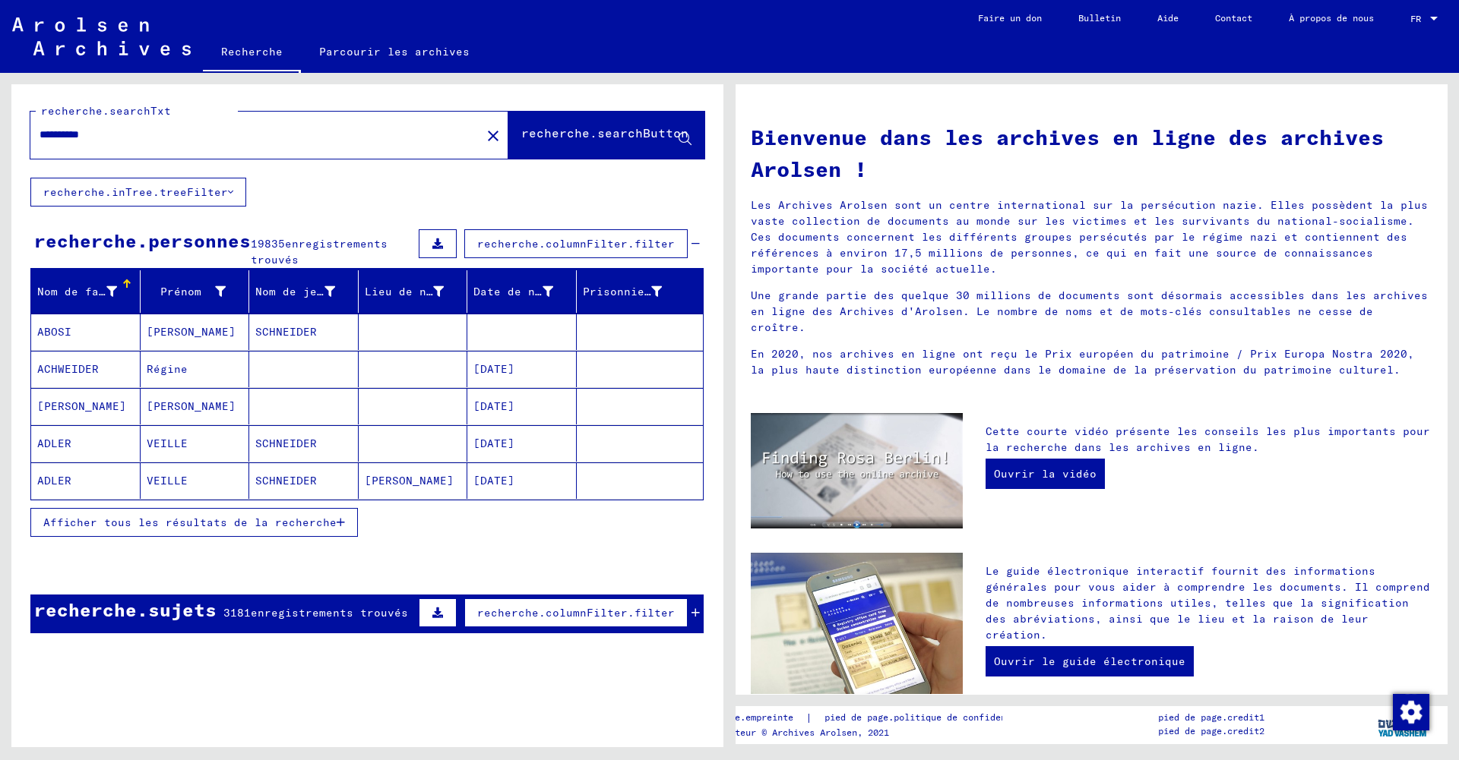
click at [248, 517] on font "Afficher tous les résultats de la recherche" at bounding box center [189, 523] width 293 height 14
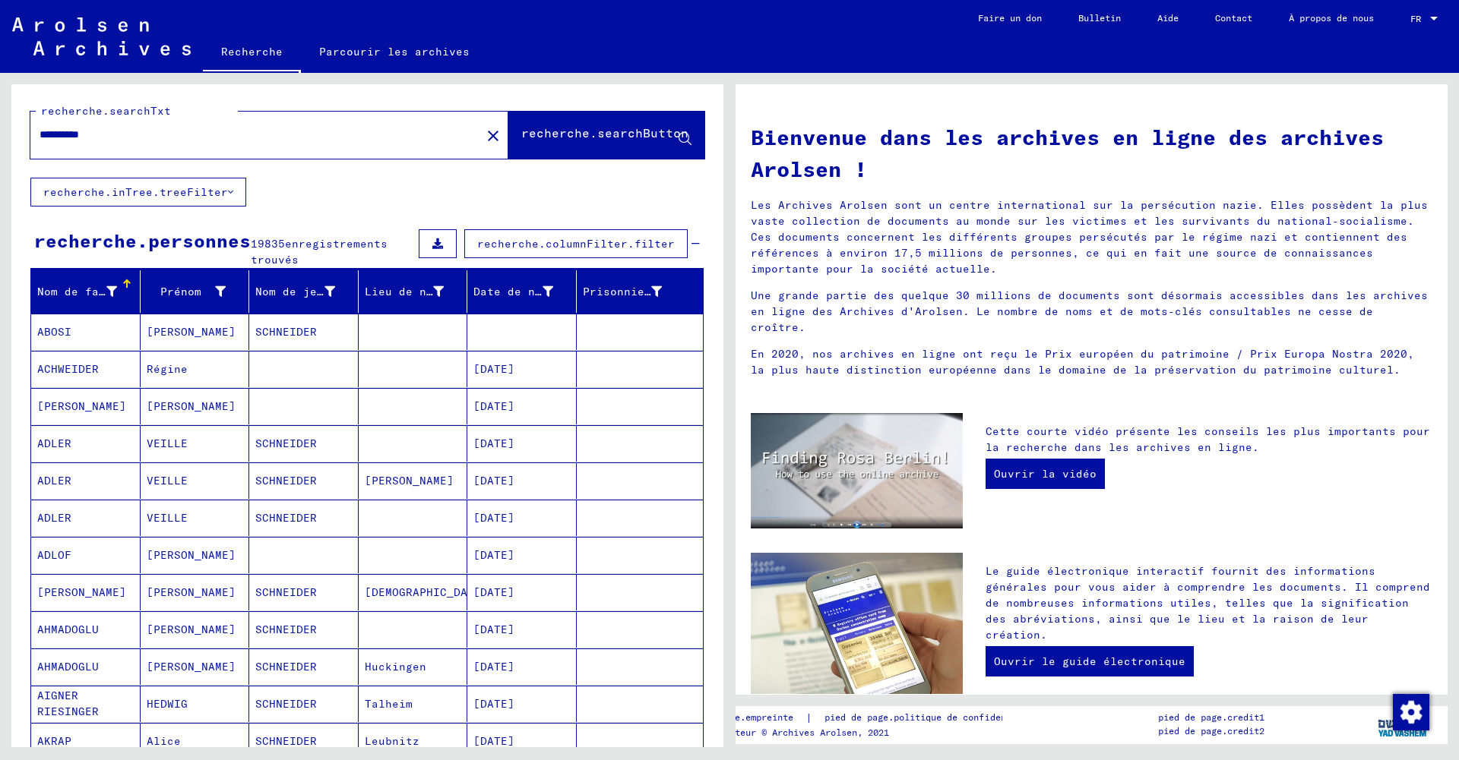
drag, startPoint x: 473, startPoint y: 133, endPoint x: 200, endPoint y: 150, distance: 274.0
click at [484, 133] on mat-icon "close" at bounding box center [493, 136] width 18 height 18
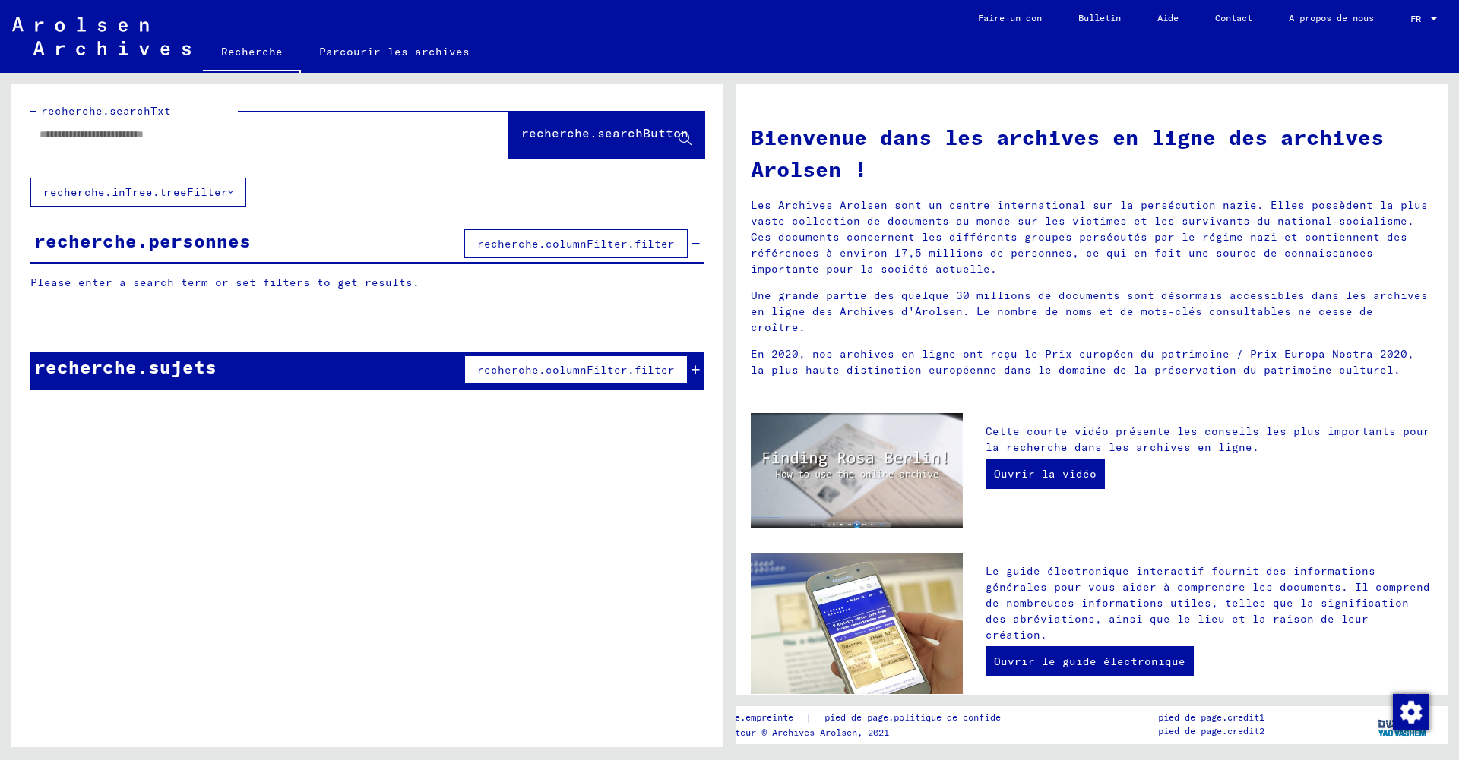
click at [201, 129] on input "text" at bounding box center [251, 135] width 423 height 16
type input "**********"
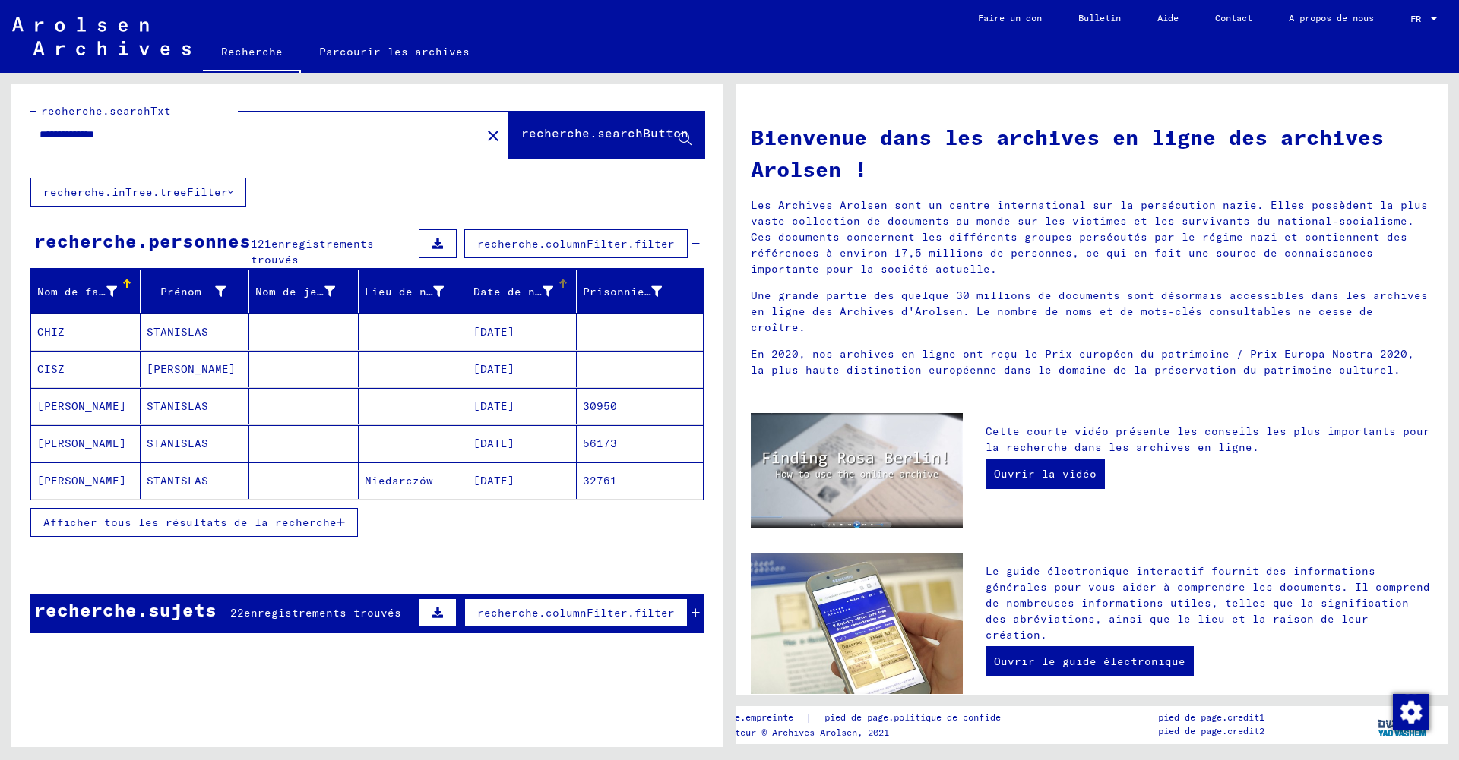
click at [511, 284] on div "Date de naissance" at bounding box center [513, 292] width 80 height 16
click at [230, 512] on button "Afficher tous les résultats de la recherche" at bounding box center [193, 522] width 327 height 29
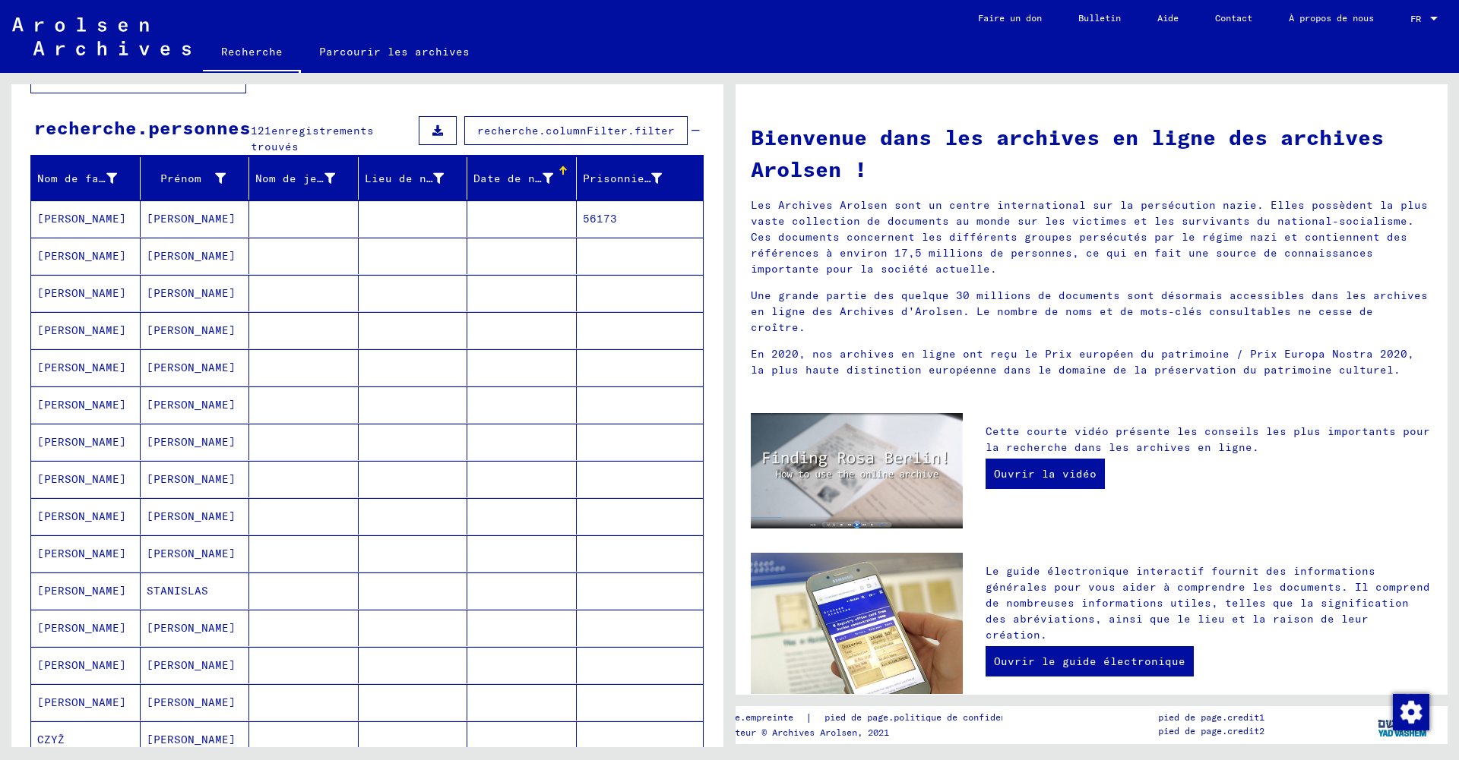
scroll to position [622, 0]
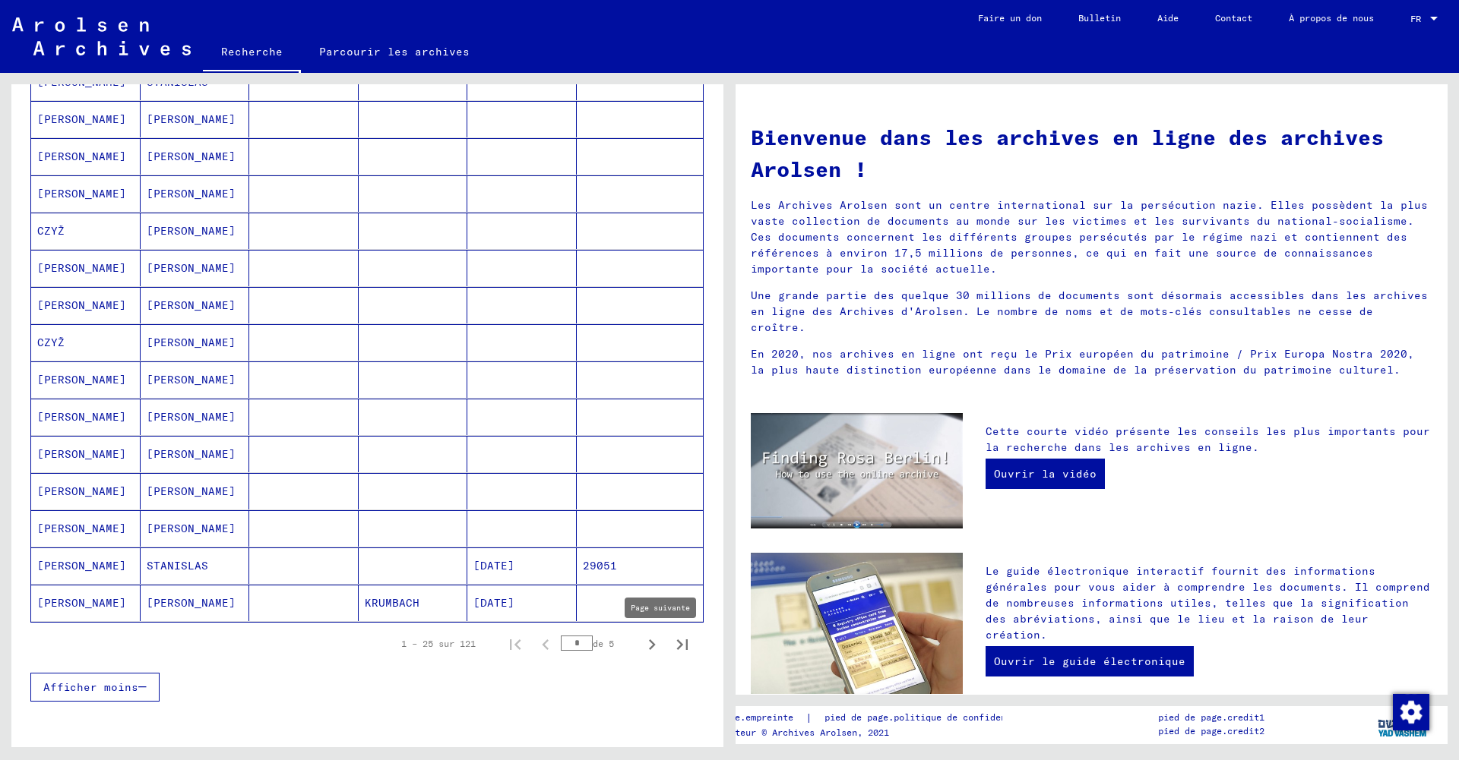
click at [655, 646] on icon "Page suivante" at bounding box center [651, 644] width 21 height 21
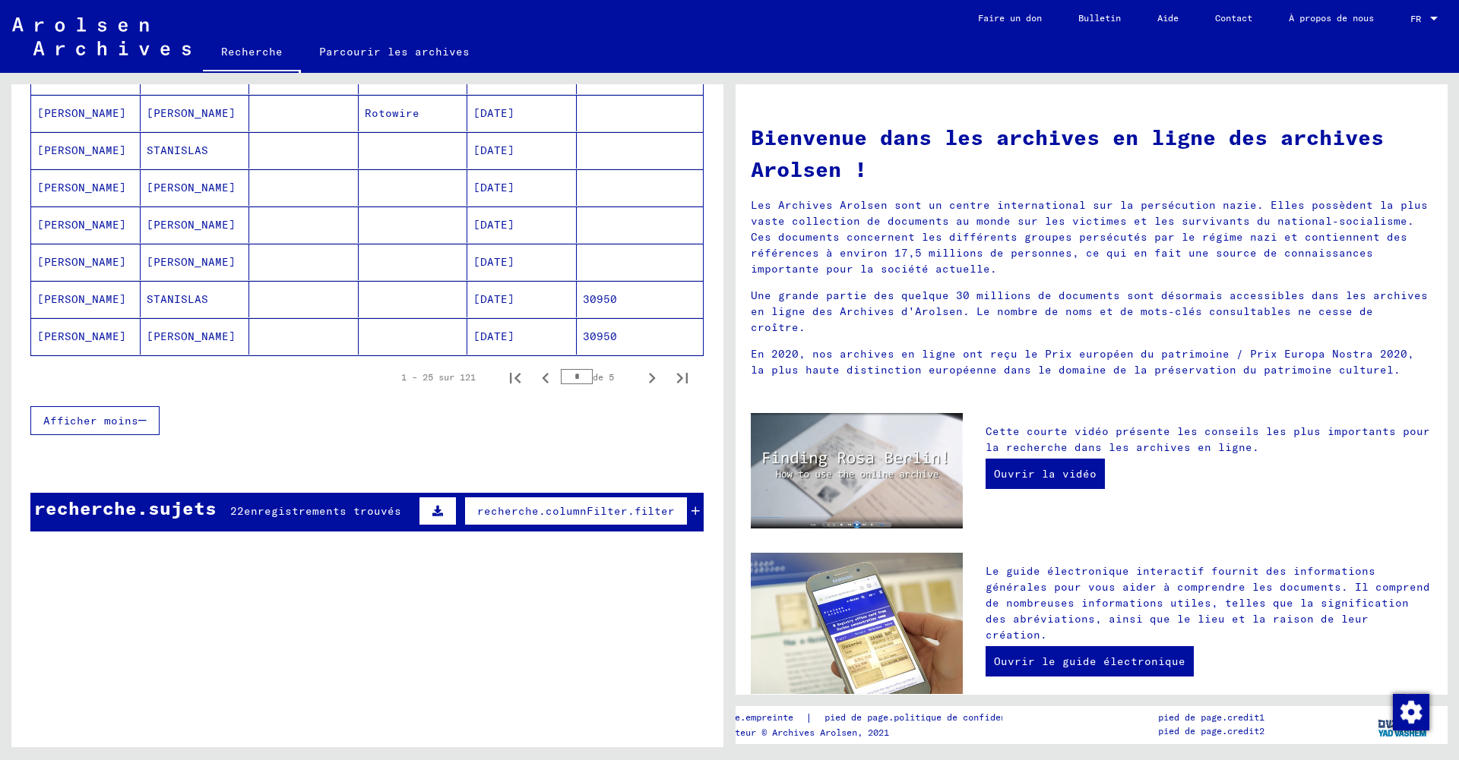
scroll to position [0, 0]
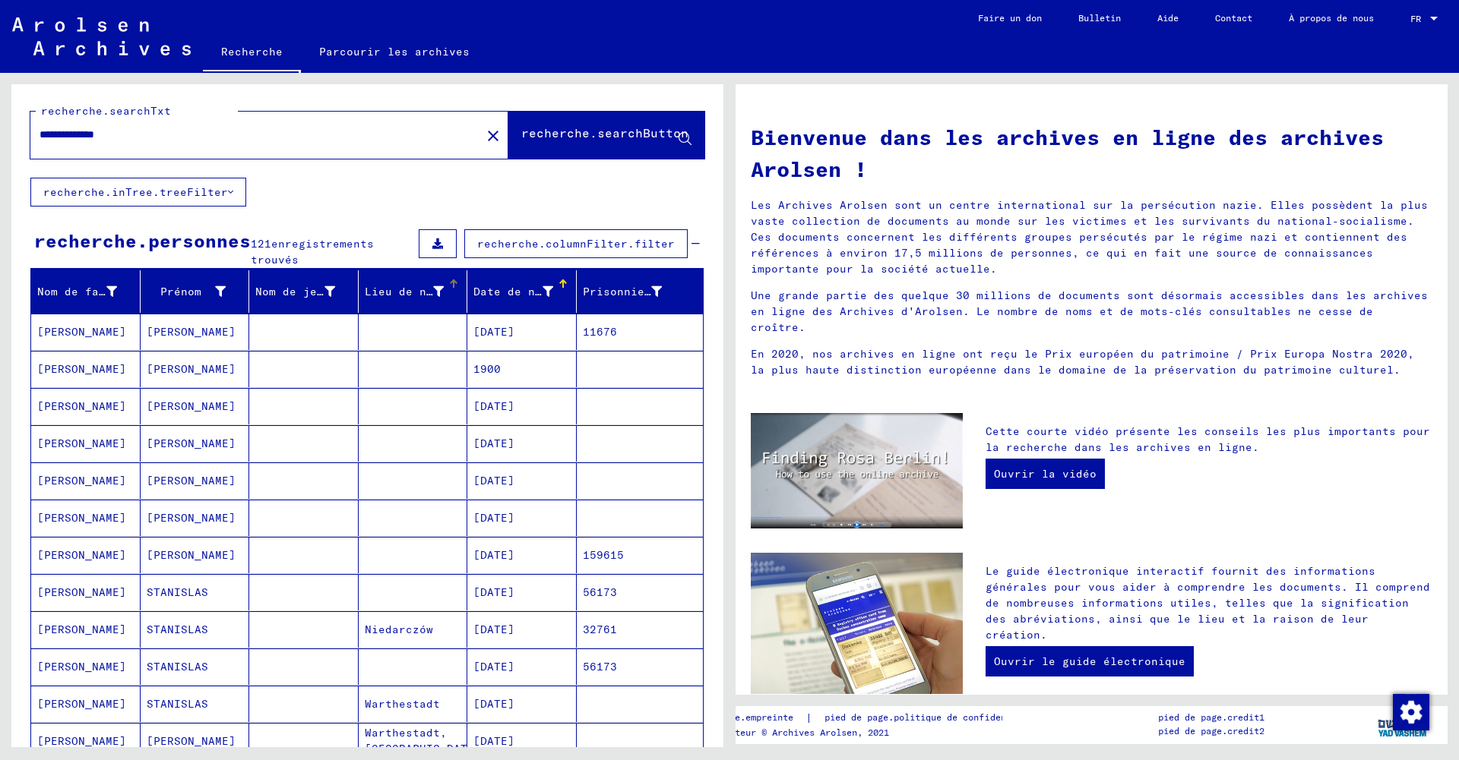
click at [388, 285] on font "Lieu de naissance" at bounding box center [423, 292] width 116 height 14
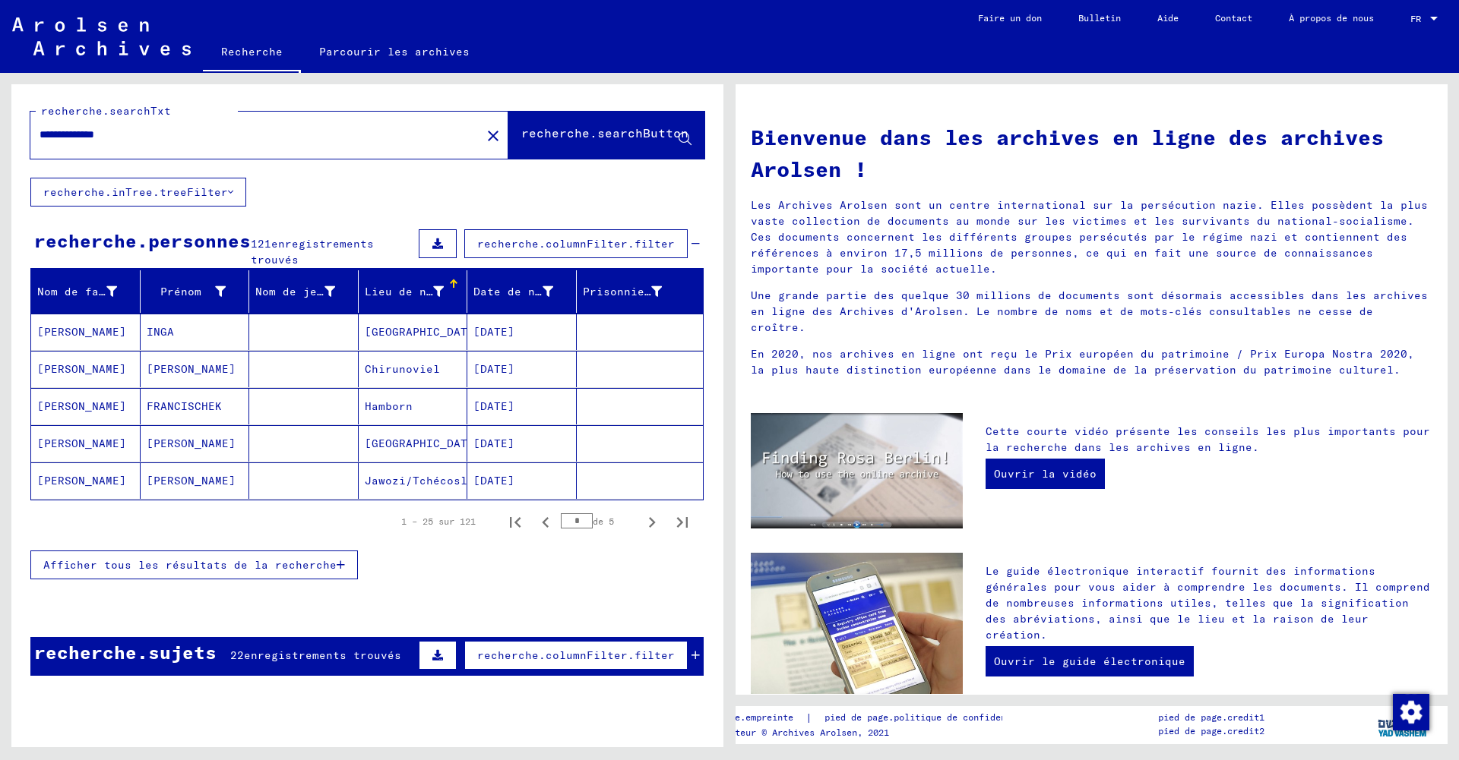
scroll to position [1, 0]
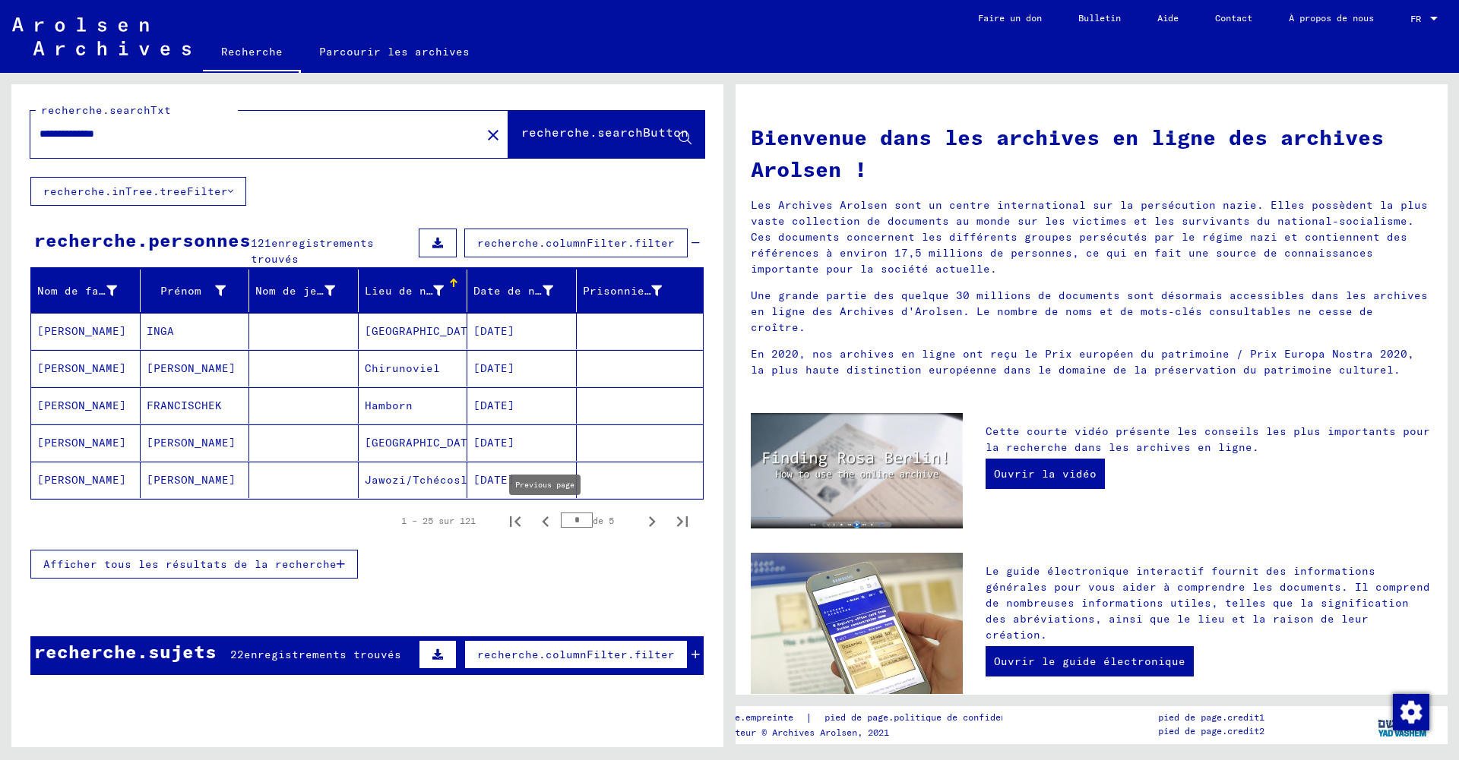
click at [543, 520] on icon "Page précédente" at bounding box center [545, 522] width 7 height 11
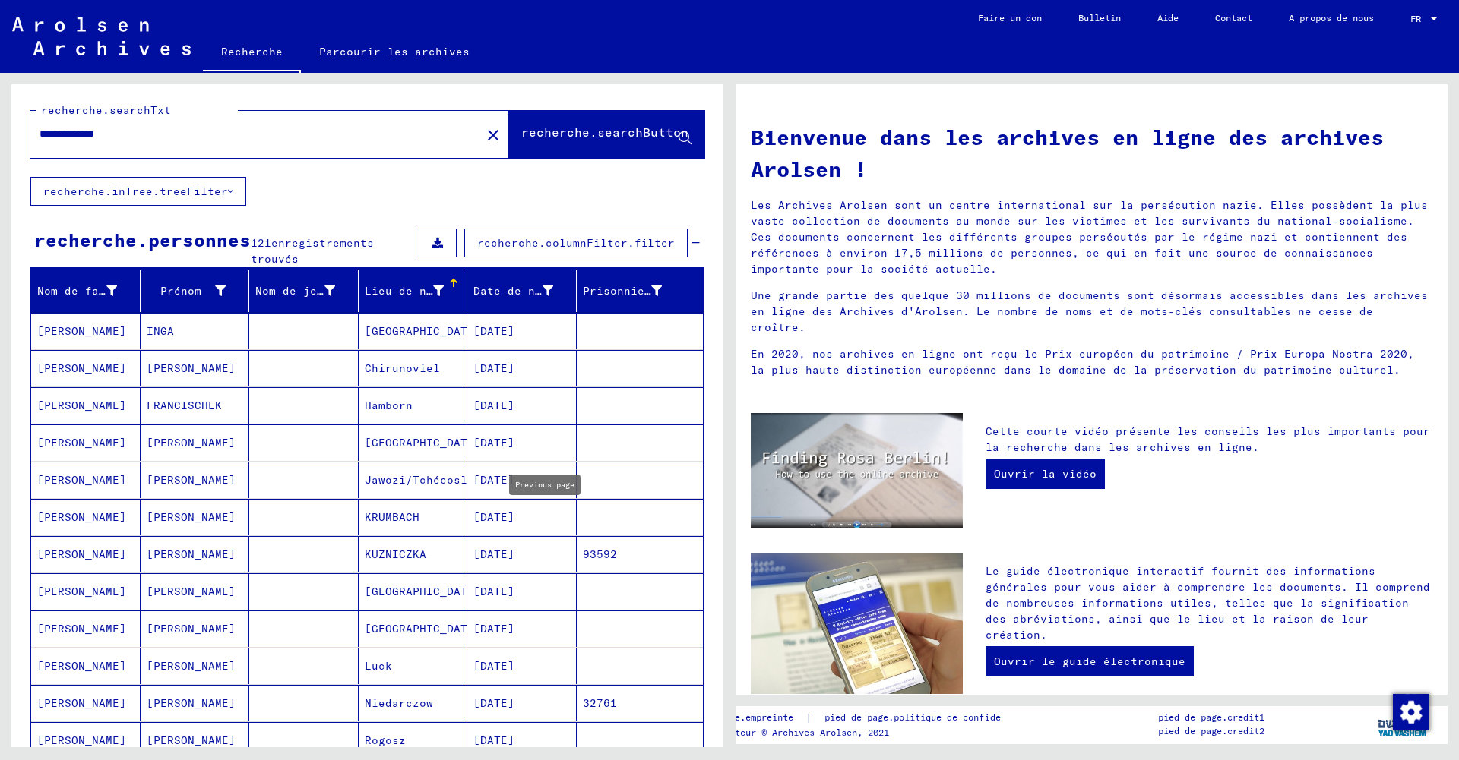
type input "*"
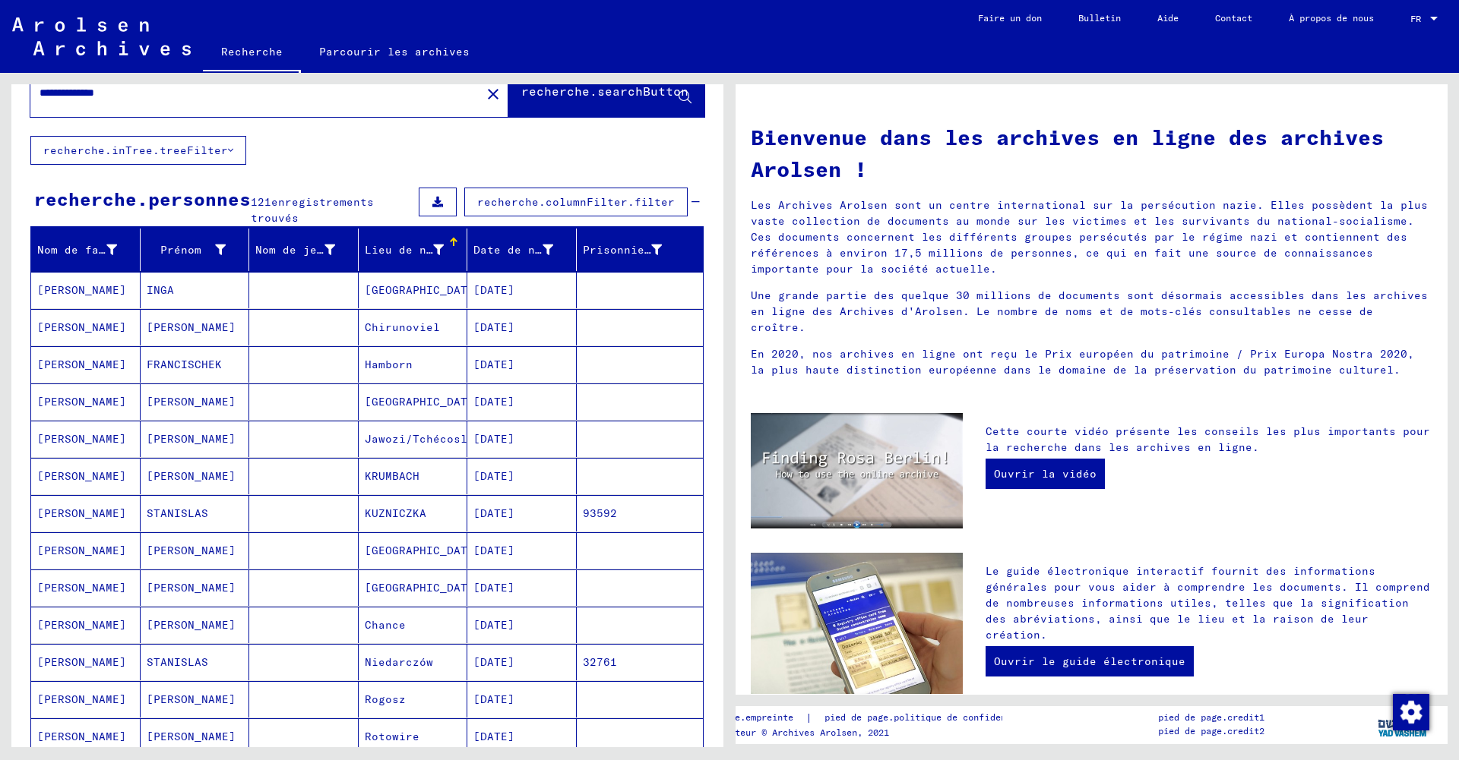
scroll to position [0, 0]
